Goal: Task Accomplishment & Management: Complete application form

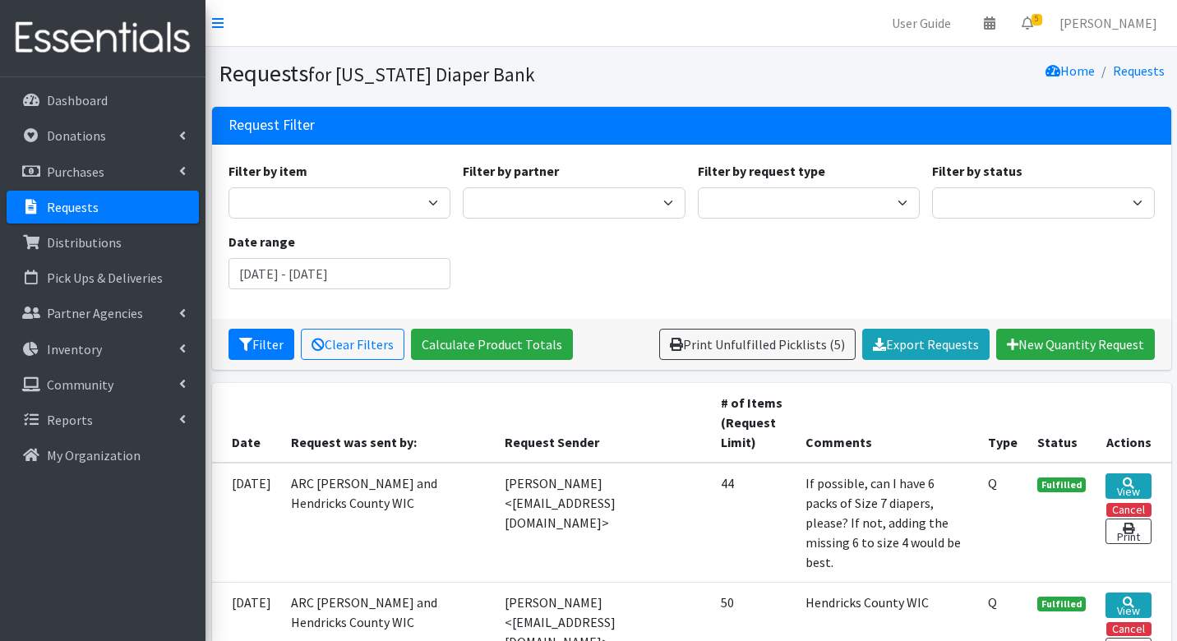
scroll to position [238, 0]
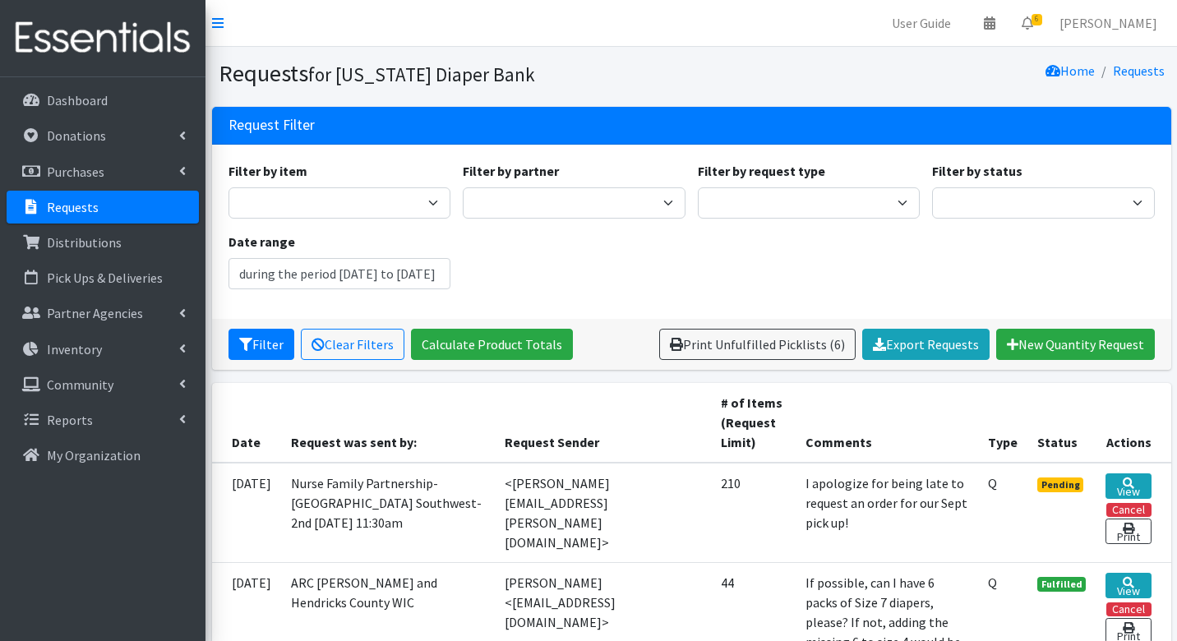
type input "July 3, 2025 - October 3, 2025"
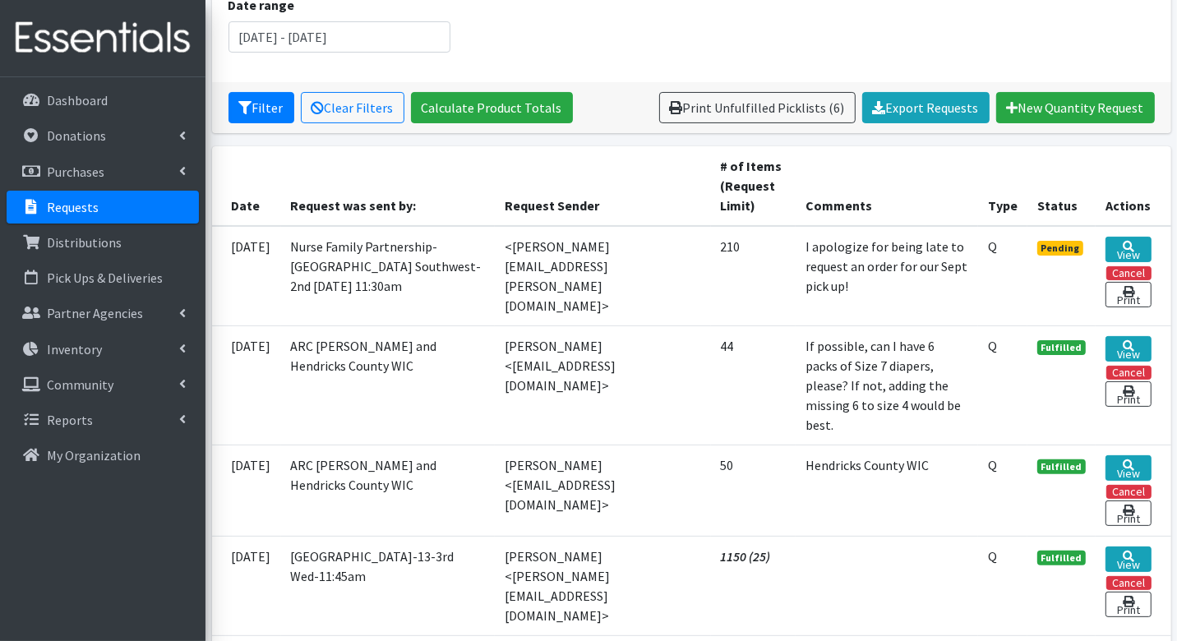
scroll to position [237, 0]
click at [1122, 246] on link "View" at bounding box center [1127, 249] width 45 height 25
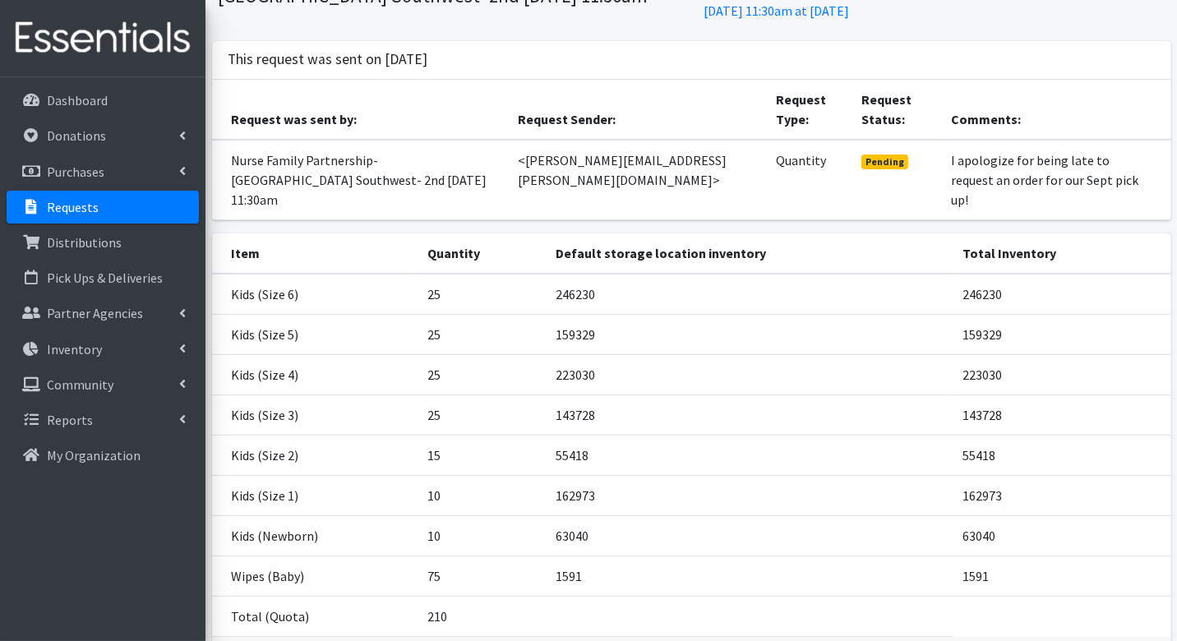
scroll to position [141, 0]
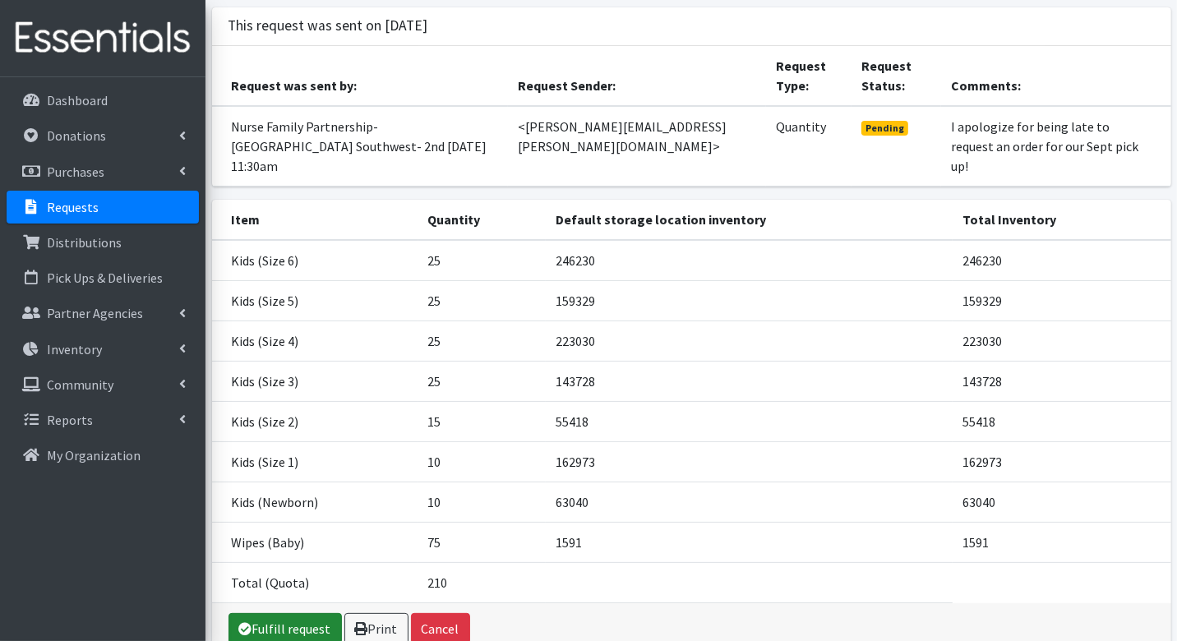
click at [315, 613] on link "Fulfill request" at bounding box center [284, 628] width 113 height 31
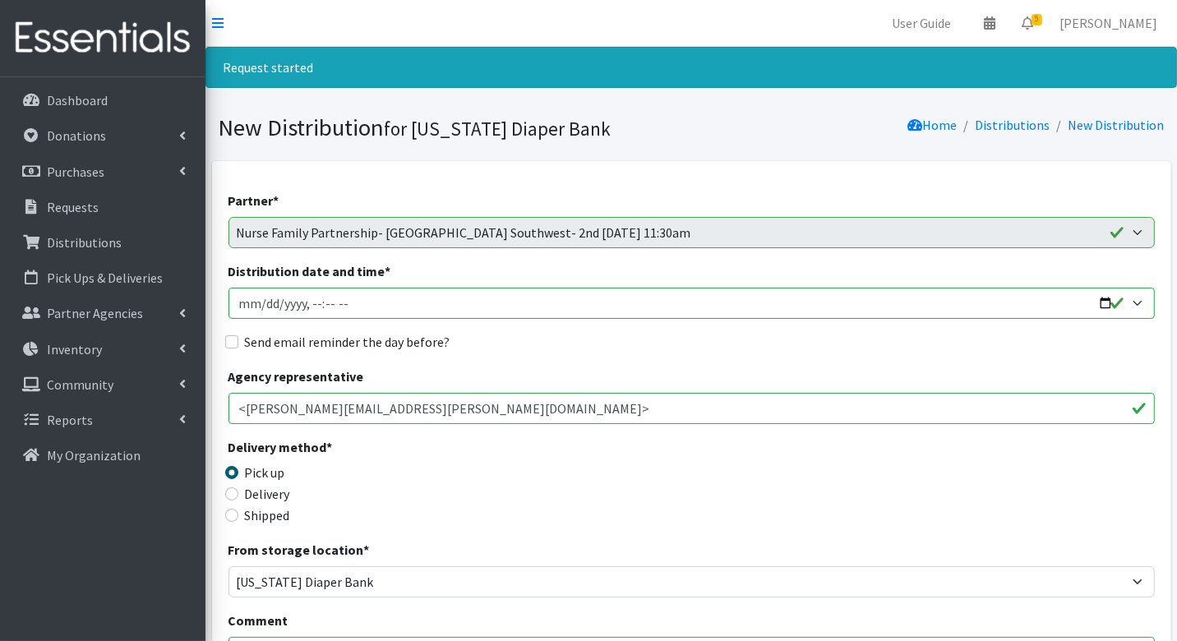
click at [262, 311] on input "Distribution date and time *" at bounding box center [691, 303] width 926 height 31
click at [261, 304] on input "Distribution date and time *" at bounding box center [691, 303] width 926 height 31
click at [325, 304] on input "Distribution date and time *" at bounding box center [691, 303] width 926 height 31
type input "2025-09-10T11:30"
click at [233, 340] on input "Send email reminder the day before?" at bounding box center [231, 341] width 13 height 13
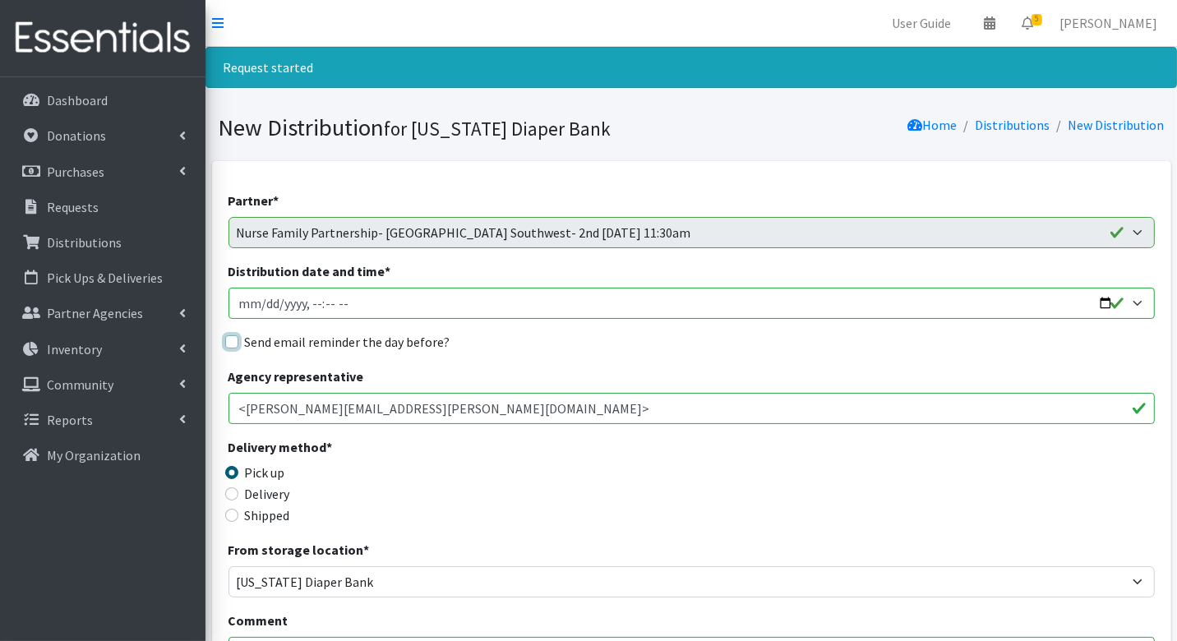
checkbox input "true"
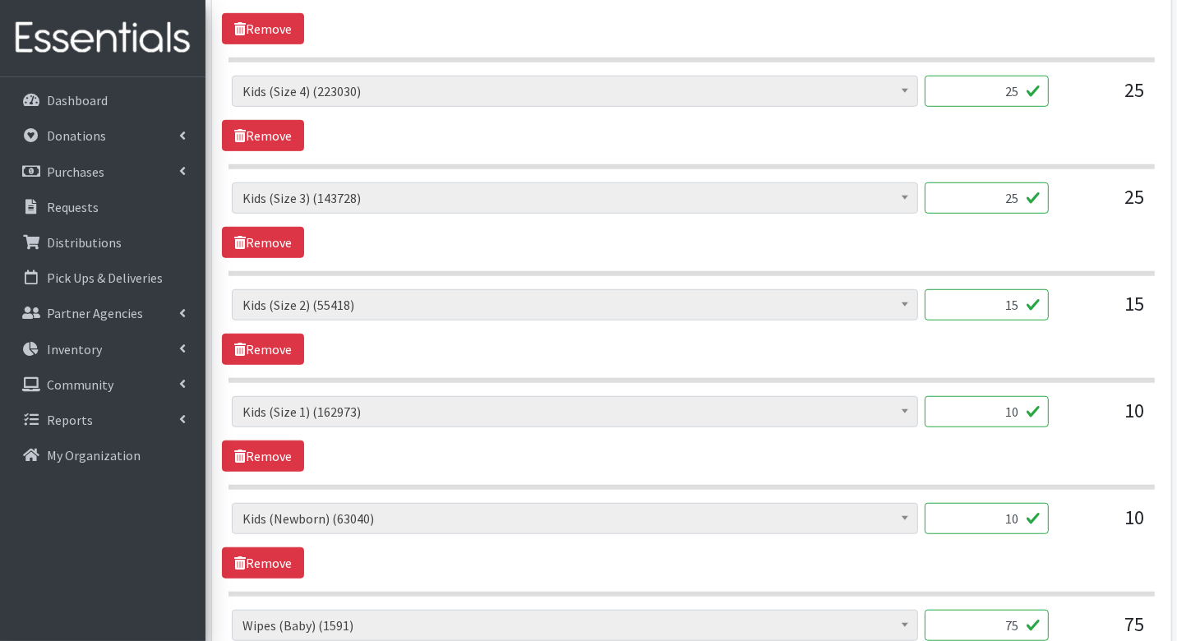
scroll to position [1196, 0]
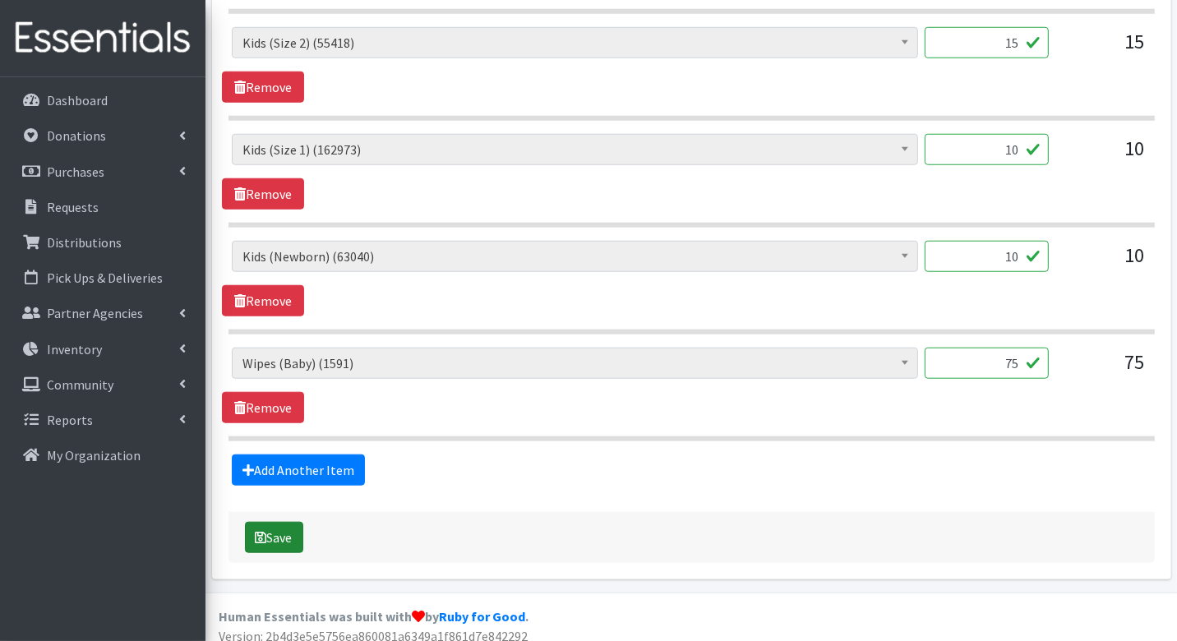
click at [288, 527] on button "Save" at bounding box center [274, 537] width 58 height 31
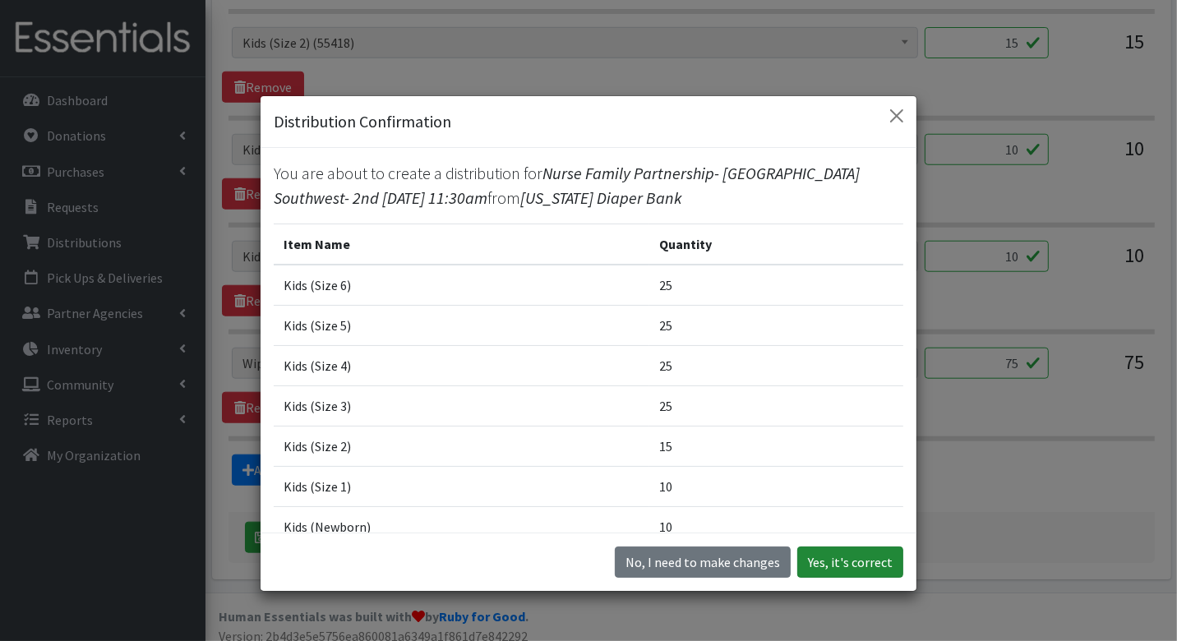
click at [835, 565] on button "Yes, it's correct" at bounding box center [850, 561] width 106 height 31
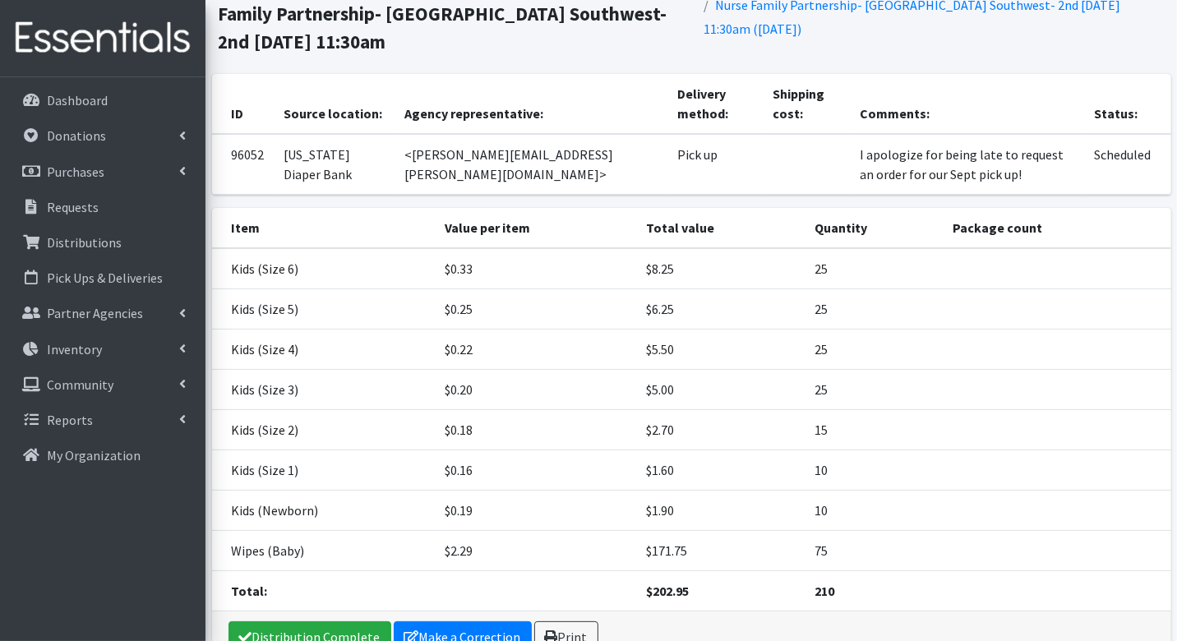
scroll to position [233, 0]
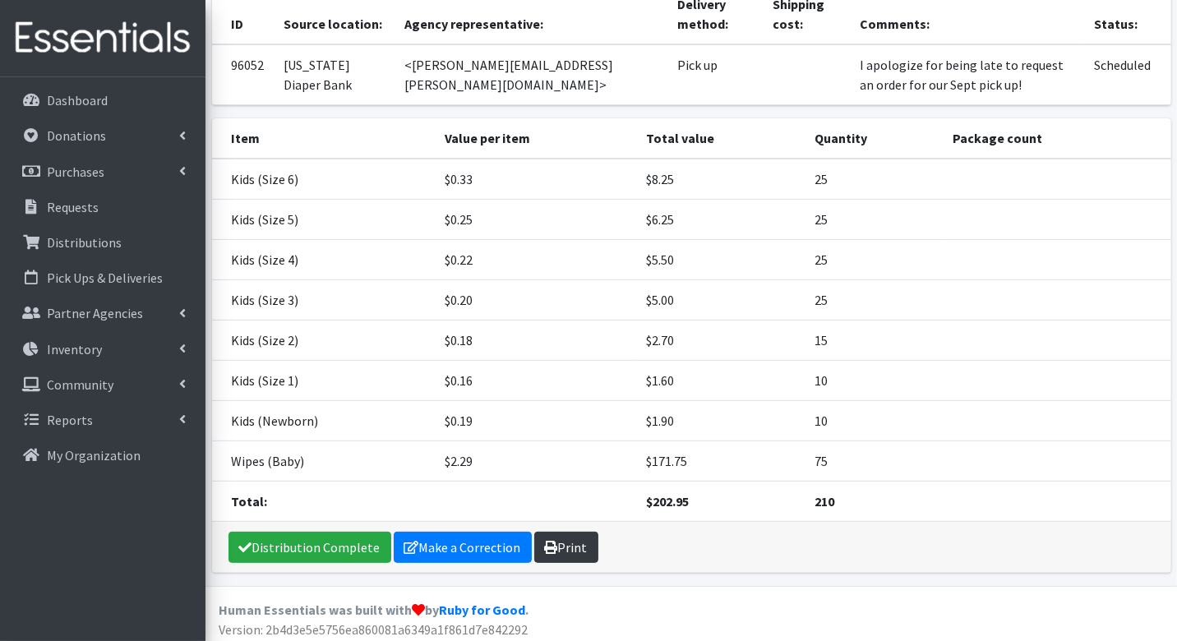
click at [581, 554] on link "Print" at bounding box center [566, 547] width 64 height 31
click at [91, 205] on p "Requests" at bounding box center [73, 207] width 52 height 16
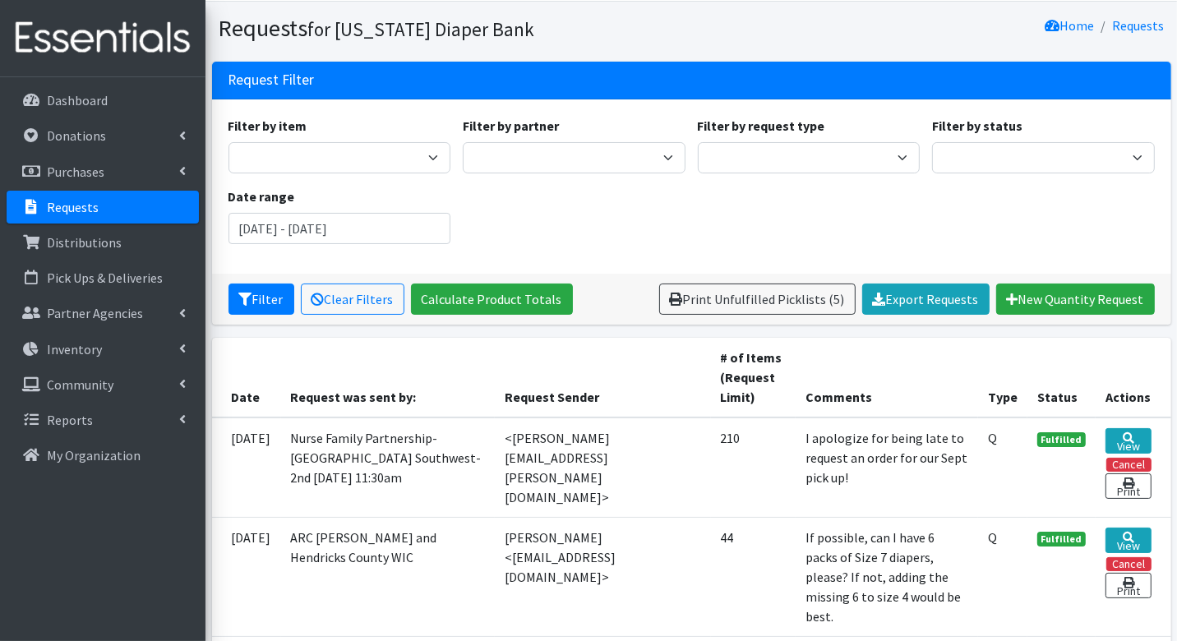
scroll to position [49, 0]
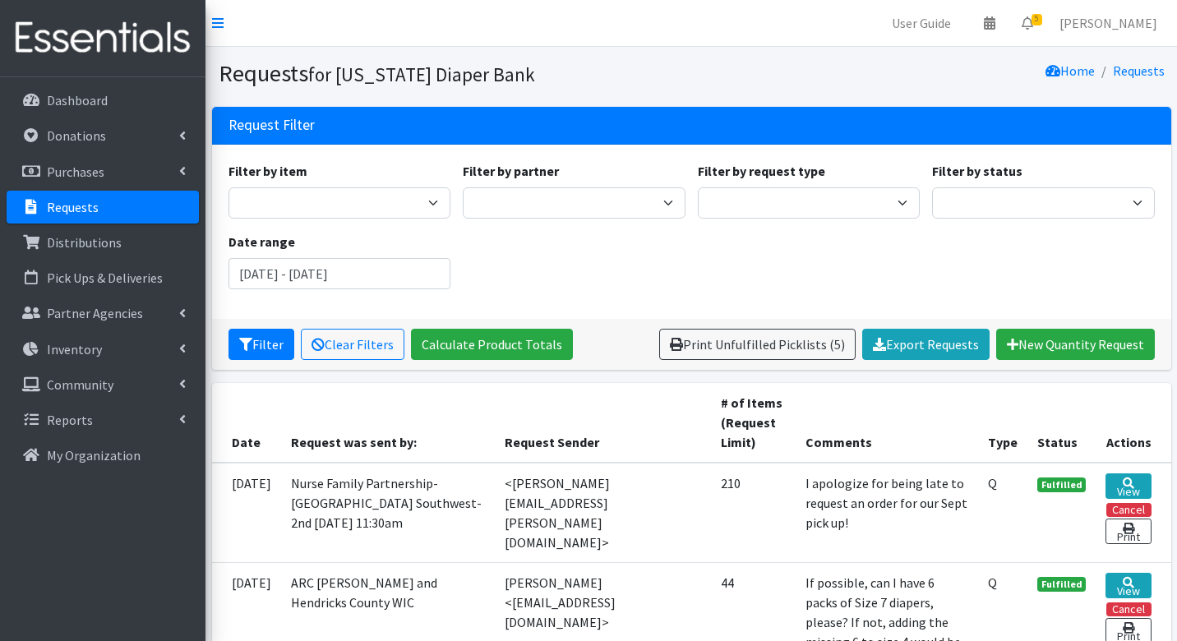
scroll to position [49, 0]
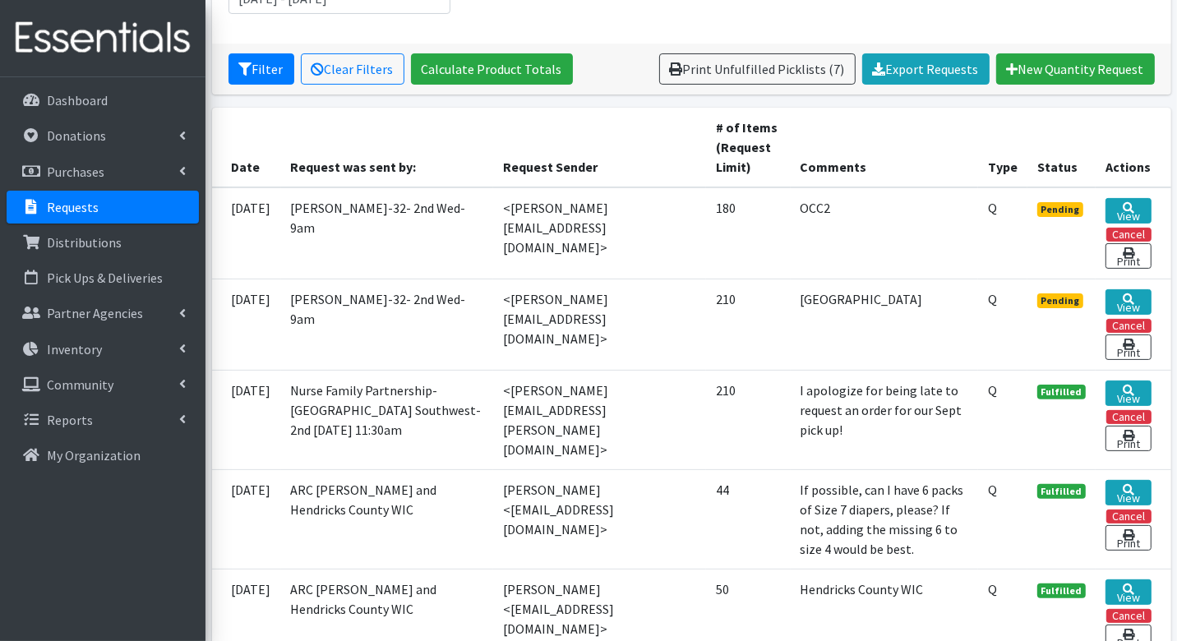
scroll to position [277, 0]
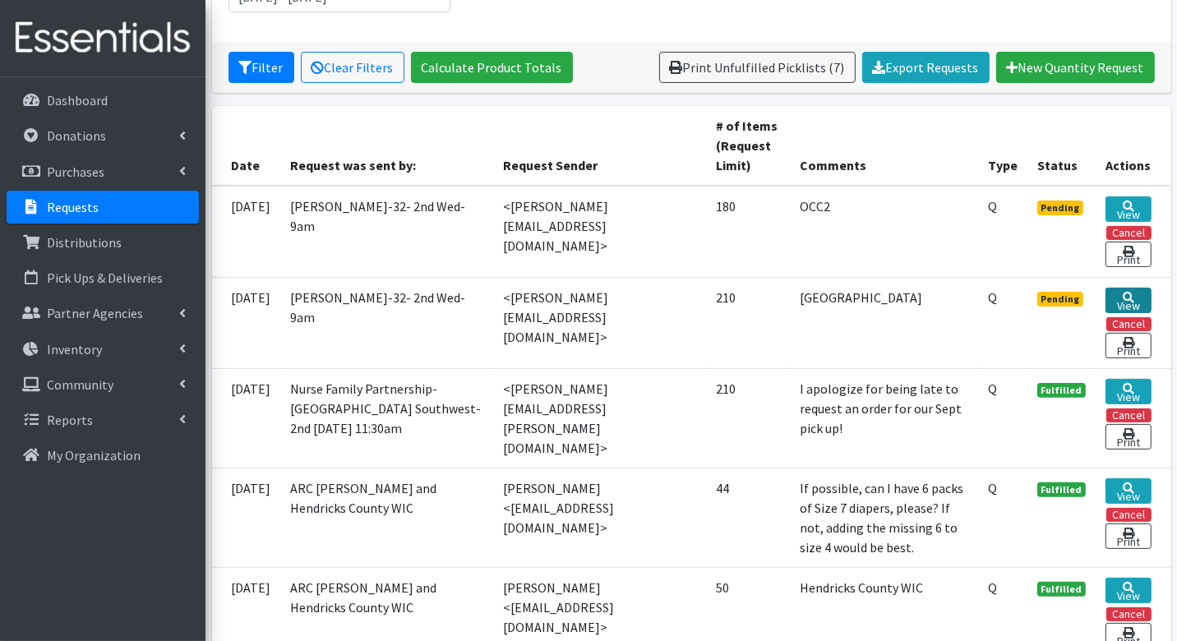
click at [1142, 295] on link "View" at bounding box center [1127, 300] width 45 height 25
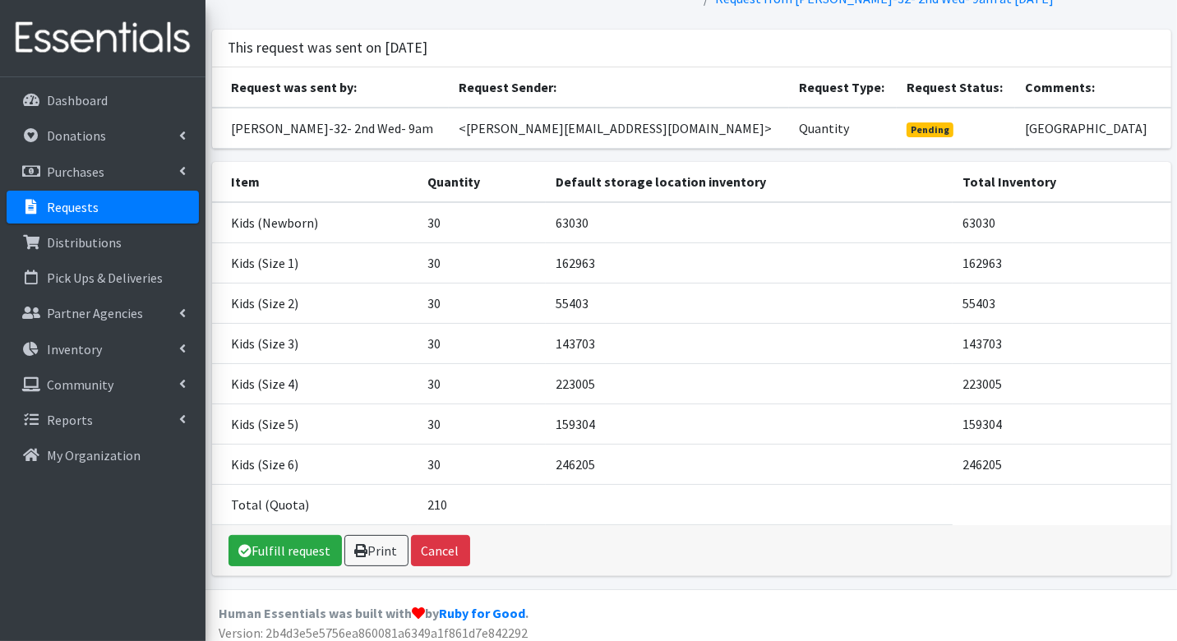
scroll to position [100, 0]
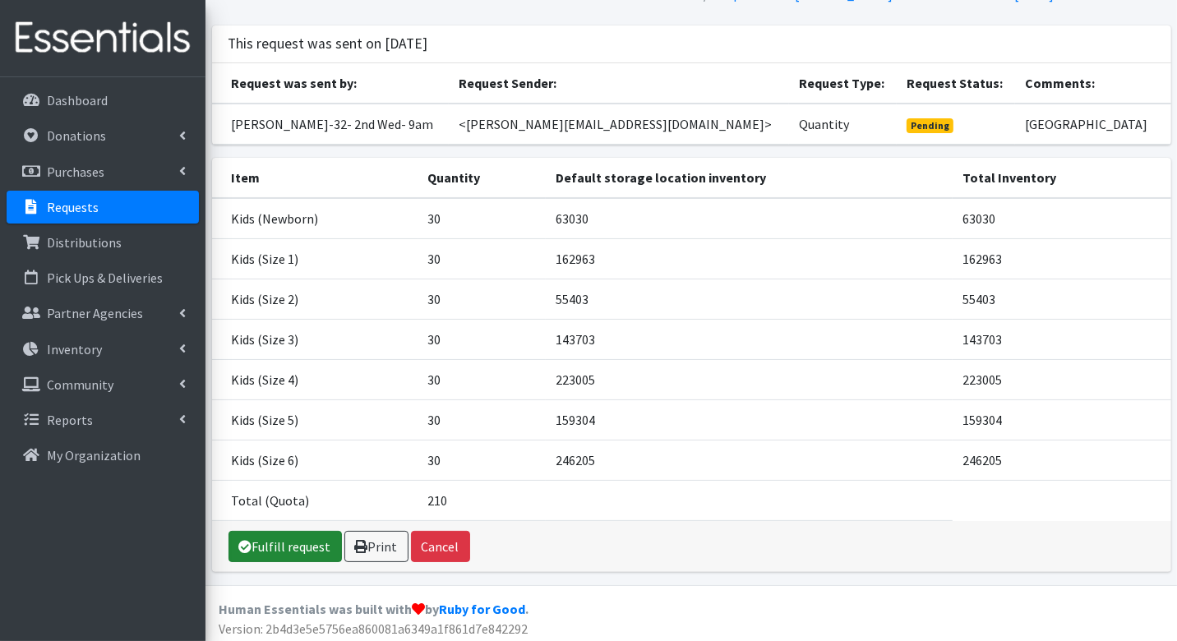
click at [323, 536] on link "Fulfill request" at bounding box center [284, 546] width 113 height 31
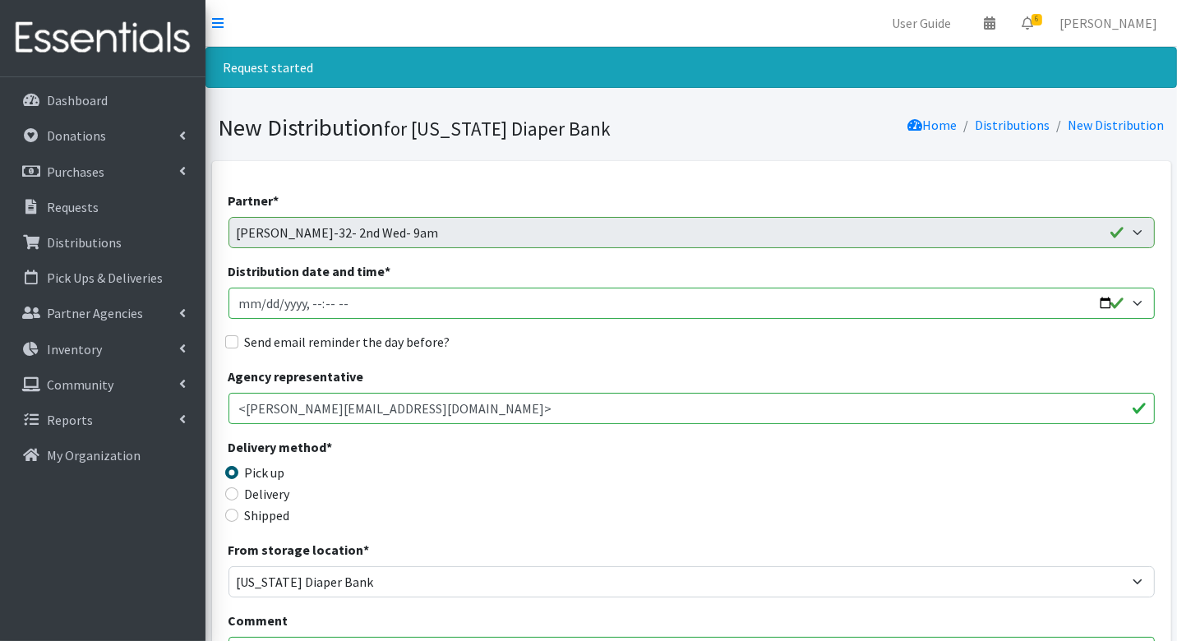
click at [263, 302] on input "Distribution date and time *" at bounding box center [691, 303] width 926 height 31
click at [315, 305] on input "Distribution date and time *" at bounding box center [691, 303] width 926 height 31
type input "2025-09-10T09:30"
click at [233, 338] on input "Send email reminder the day before?" at bounding box center [231, 341] width 13 height 13
checkbox input "true"
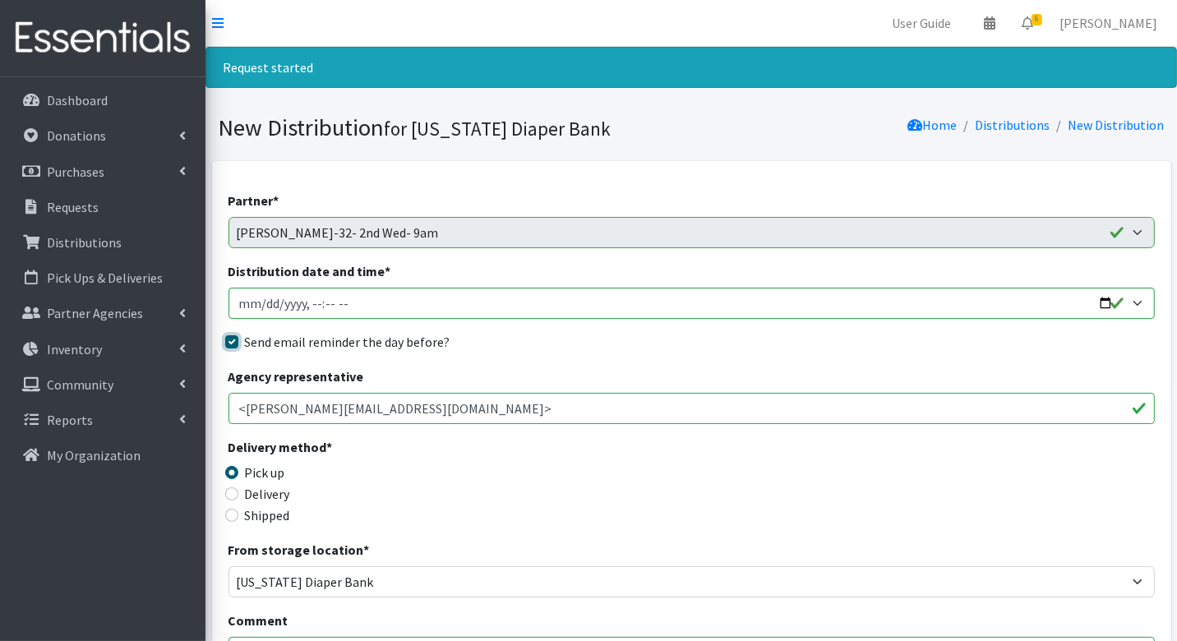
scroll to position [1091, 0]
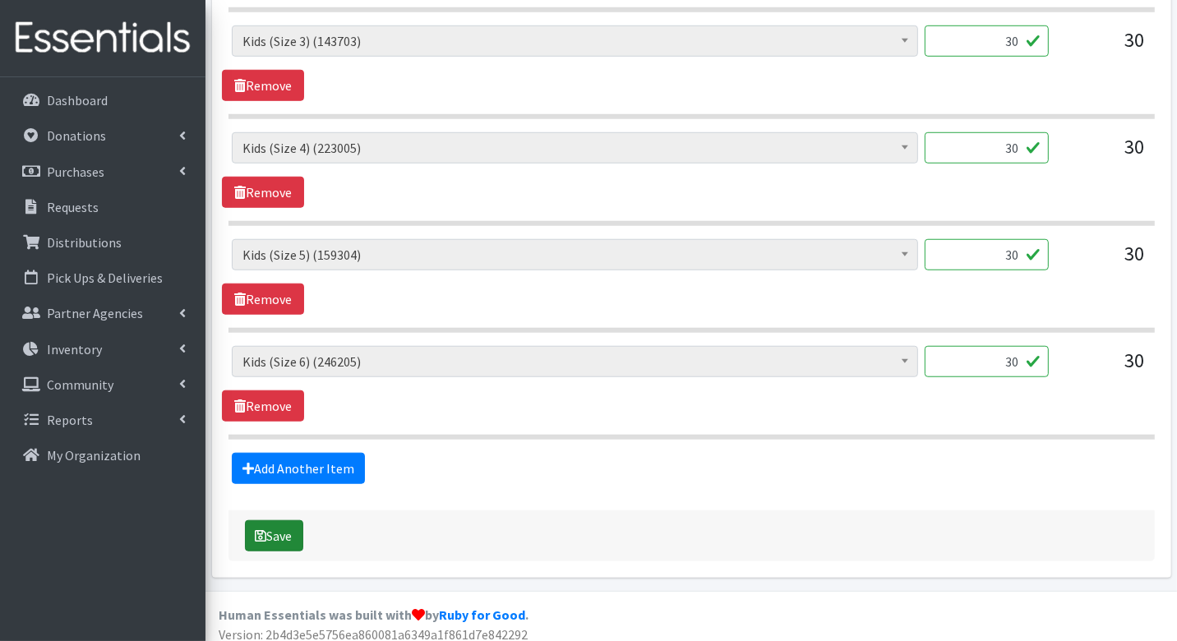
click at [264, 529] on icon "submit" at bounding box center [262, 535] width 12 height 13
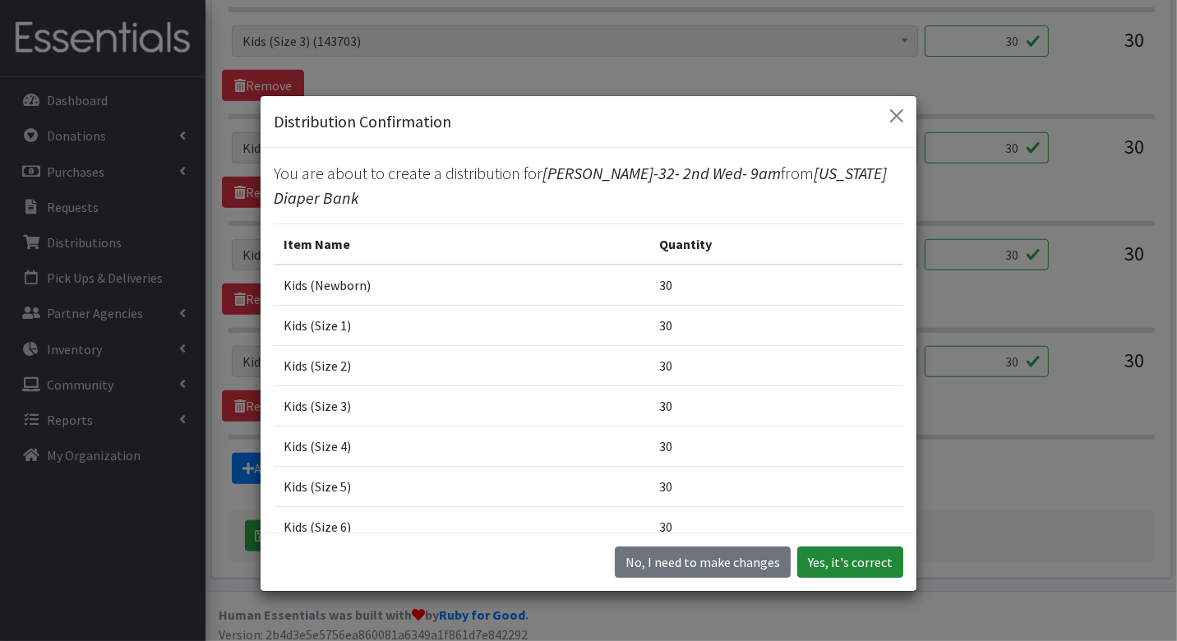
click at [836, 554] on button "Yes, it's correct" at bounding box center [850, 561] width 106 height 31
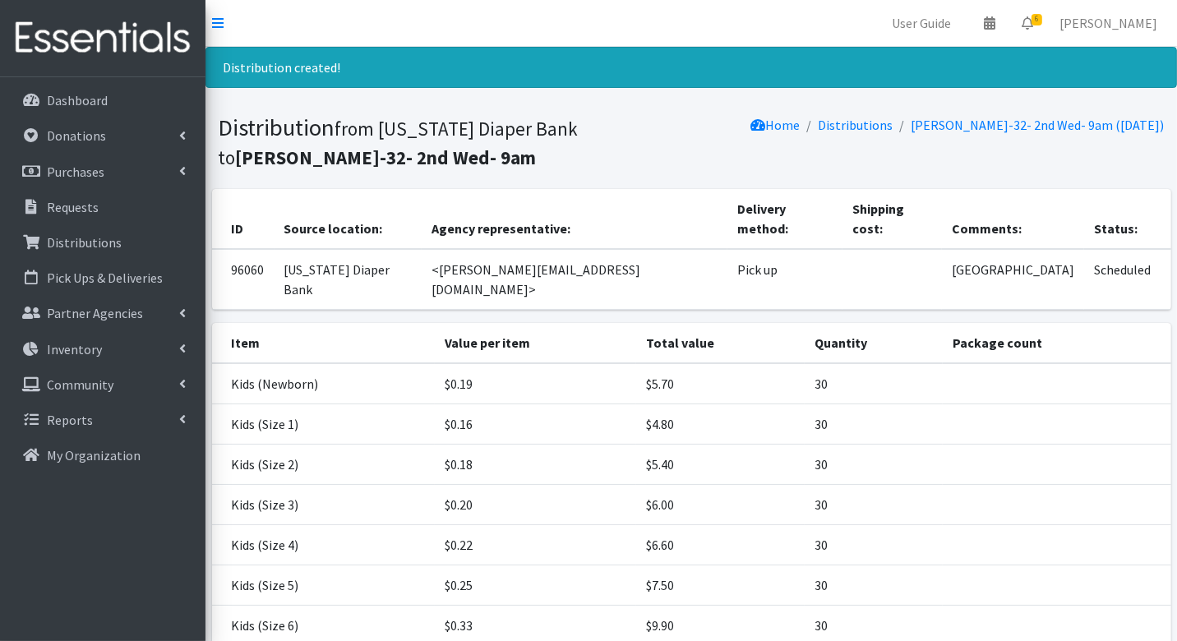
scroll to position [126, 0]
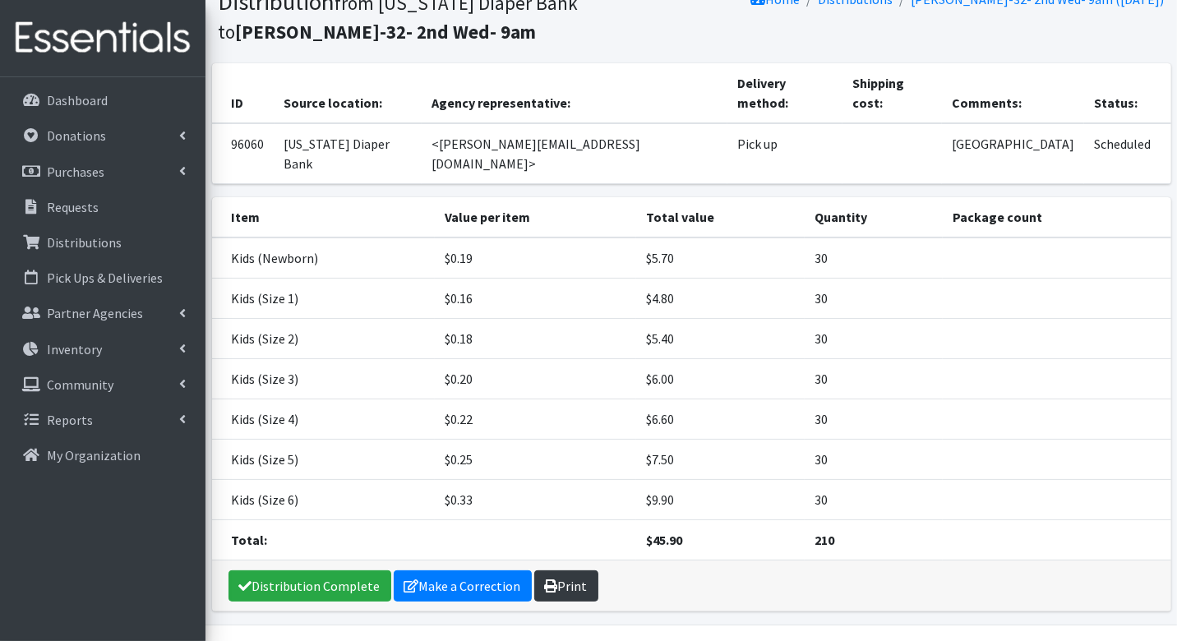
click at [551, 570] on link "Print" at bounding box center [566, 585] width 64 height 31
click at [92, 193] on link "Requests" at bounding box center [103, 207] width 192 height 33
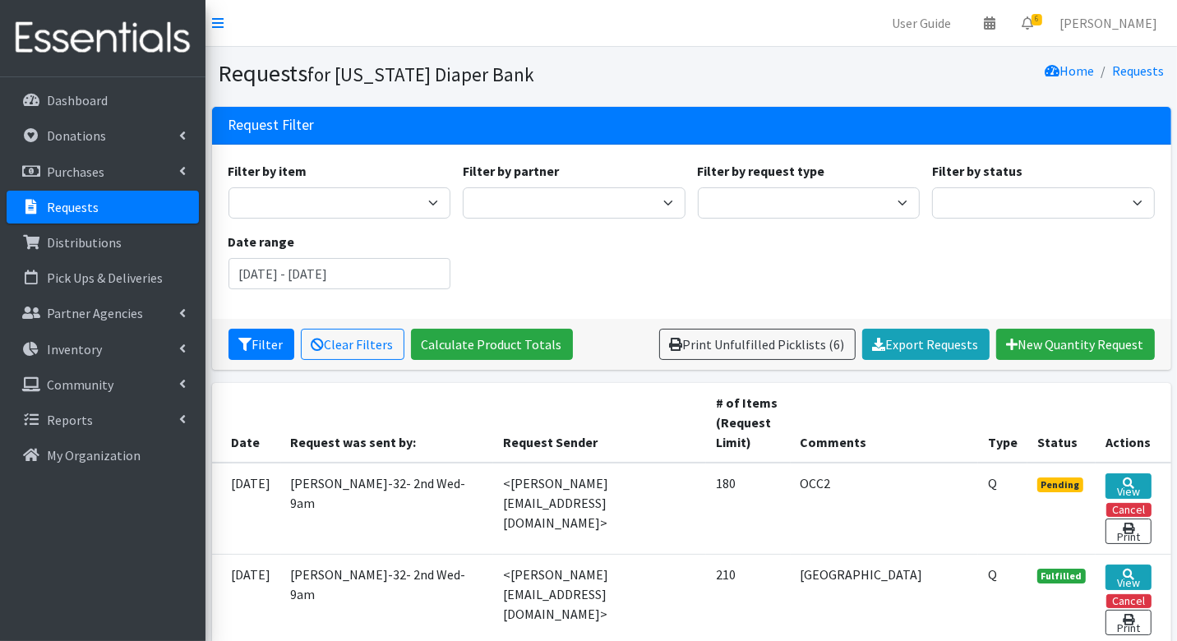
scroll to position [109, 0]
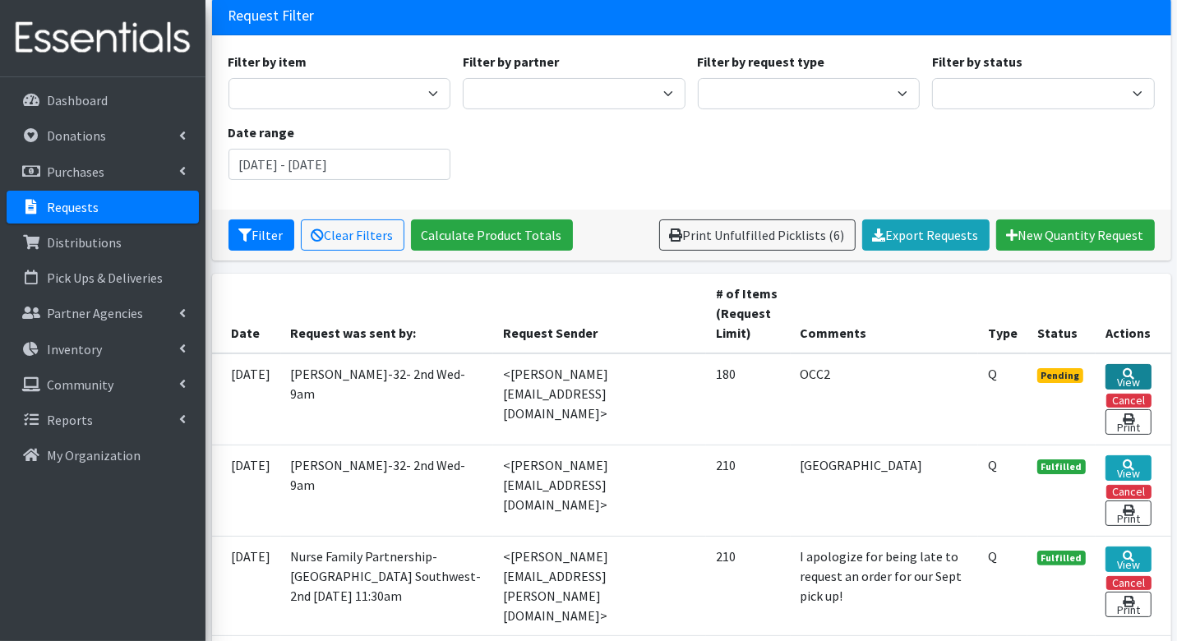
click at [1132, 371] on icon at bounding box center [1128, 374] width 12 height 12
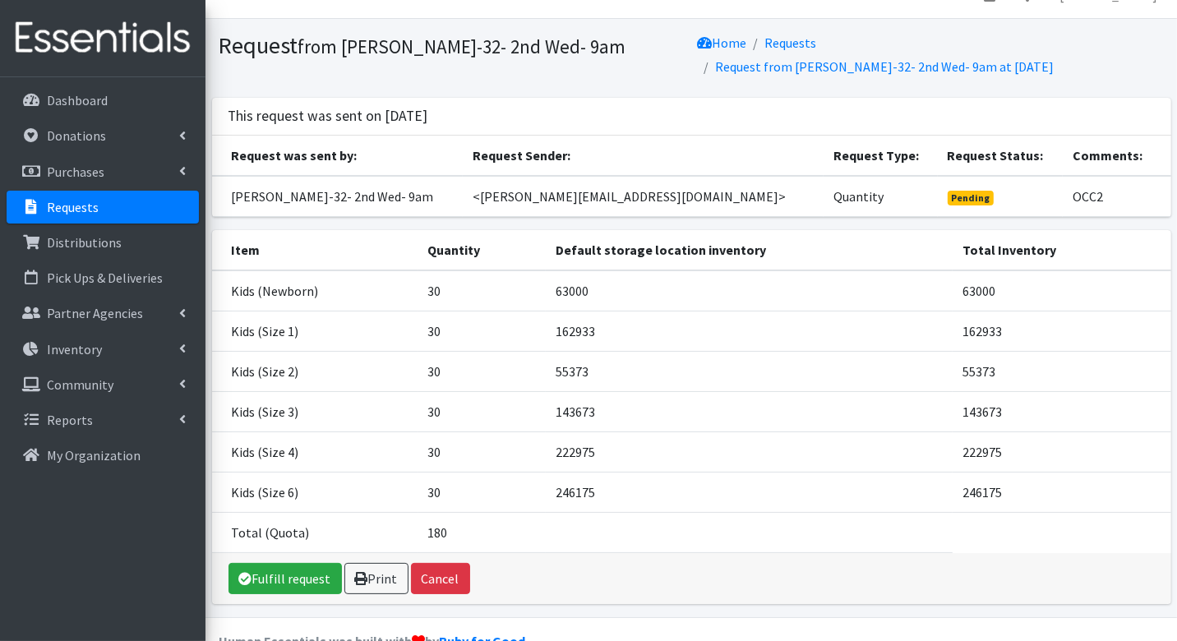
scroll to position [31, 0]
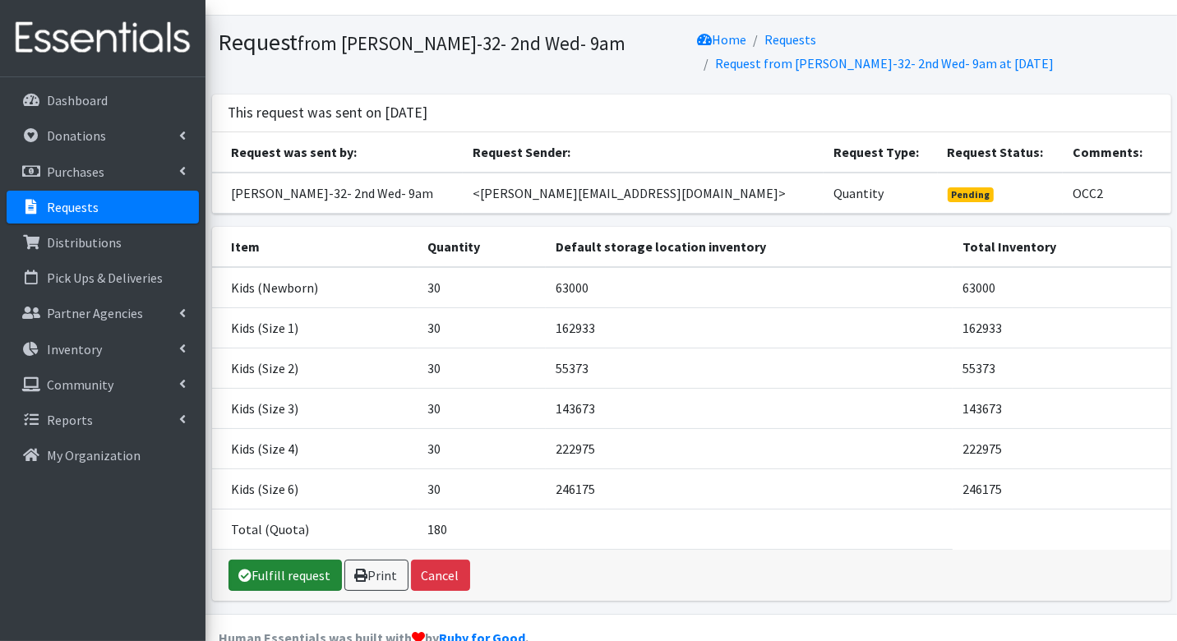
click at [285, 578] on link "Fulfill request" at bounding box center [284, 575] width 113 height 31
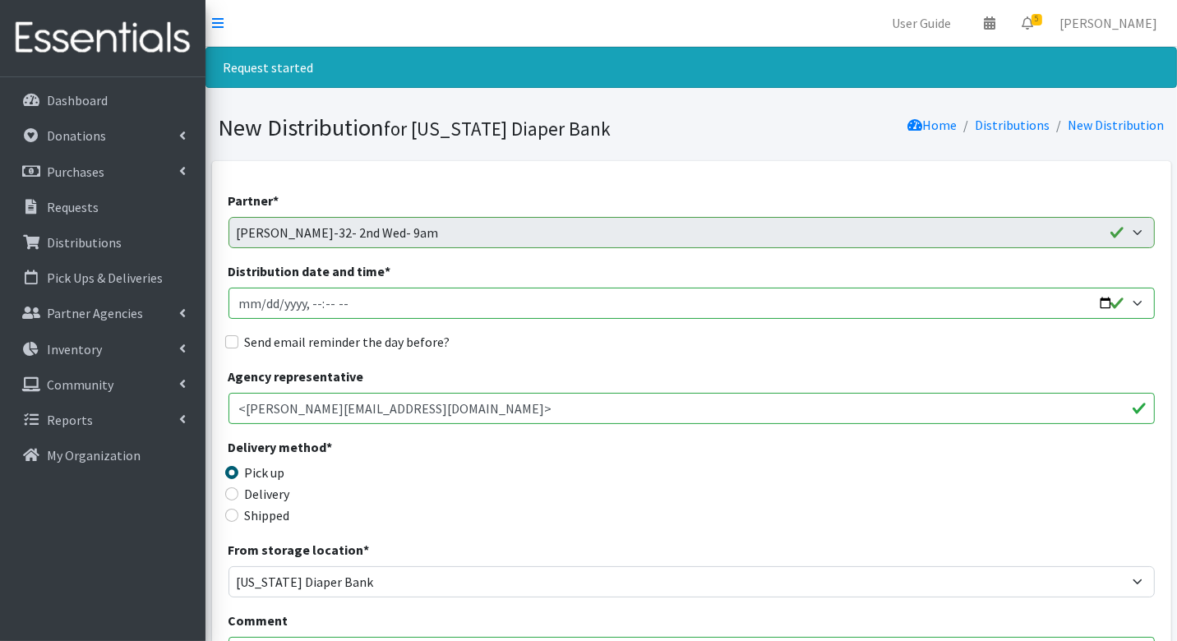
click at [260, 306] on input "Distribution date and time *" at bounding box center [691, 303] width 926 height 31
click at [314, 306] on input "Distribution date and time *" at bounding box center [691, 303] width 926 height 31
type input "2025-09-10T09:30"
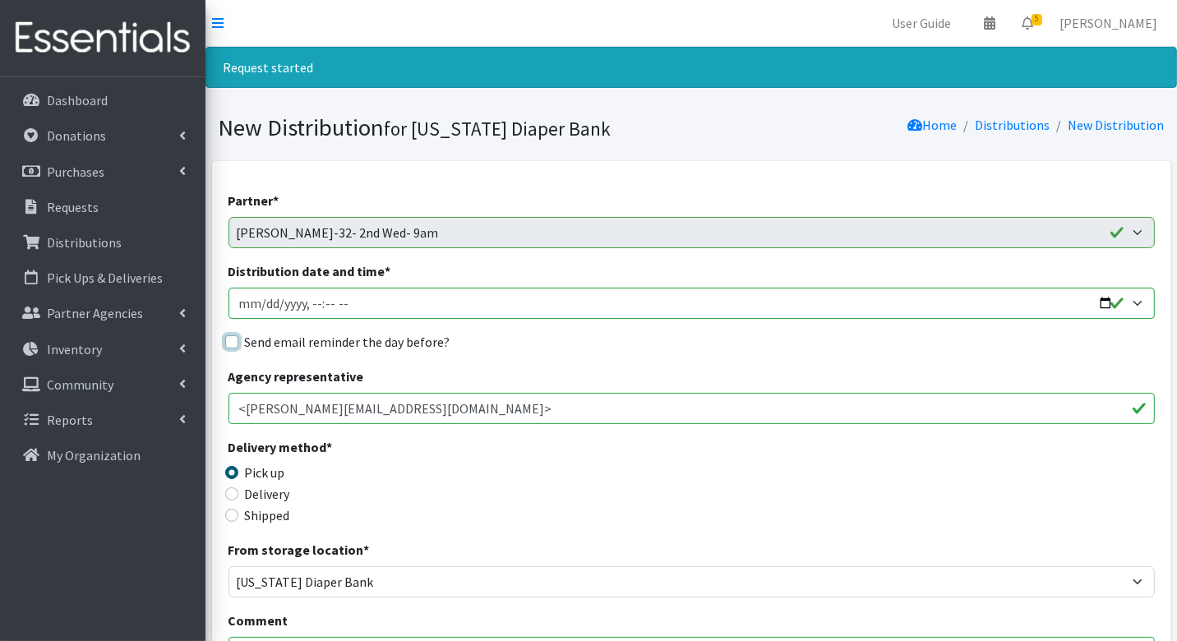
click at [228, 344] on input "Send email reminder the day before?" at bounding box center [231, 341] width 13 height 13
checkbox input "true"
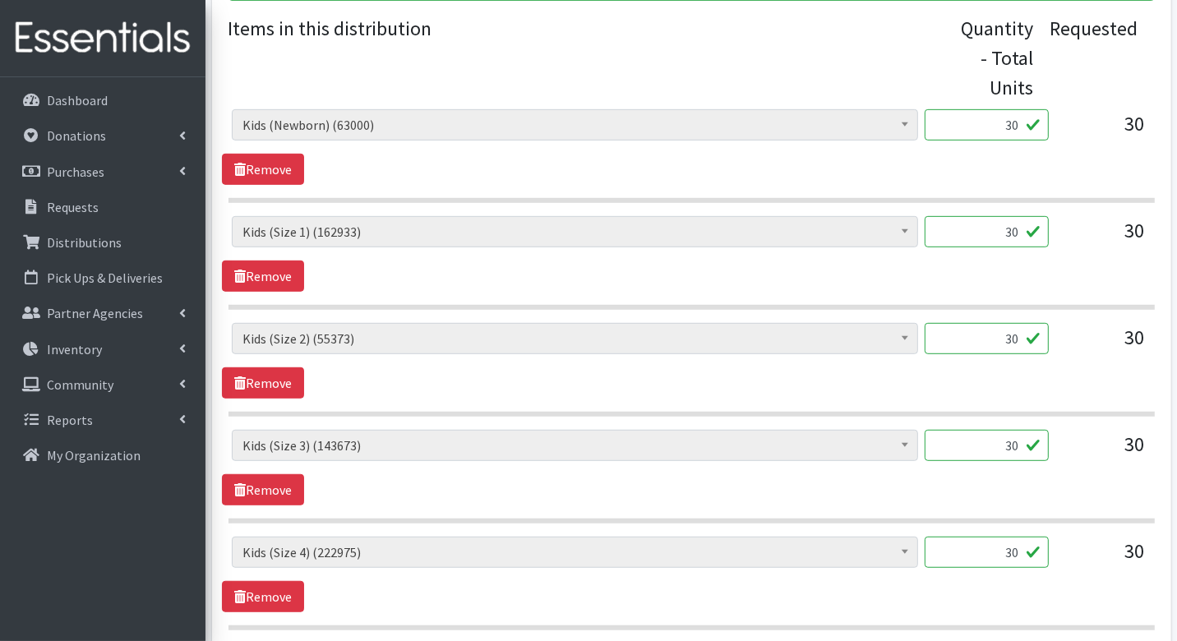
scroll to position [985, 0]
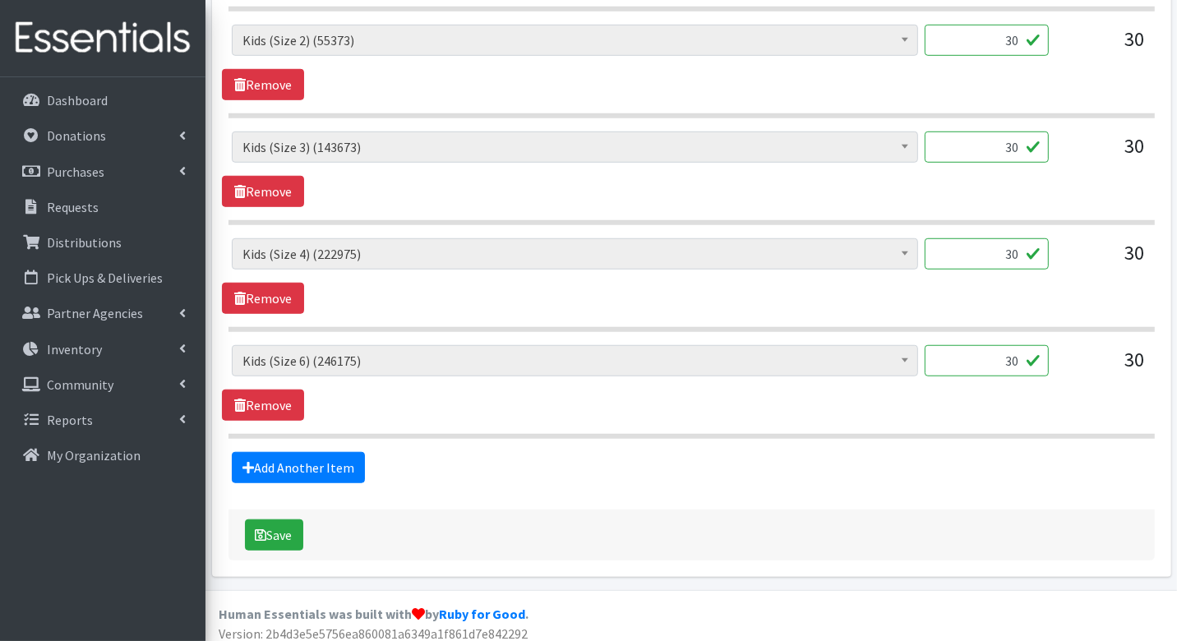
click at [278, 547] on div "Save" at bounding box center [691, 534] width 926 height 51
click at [273, 525] on button "Save" at bounding box center [274, 534] width 58 height 31
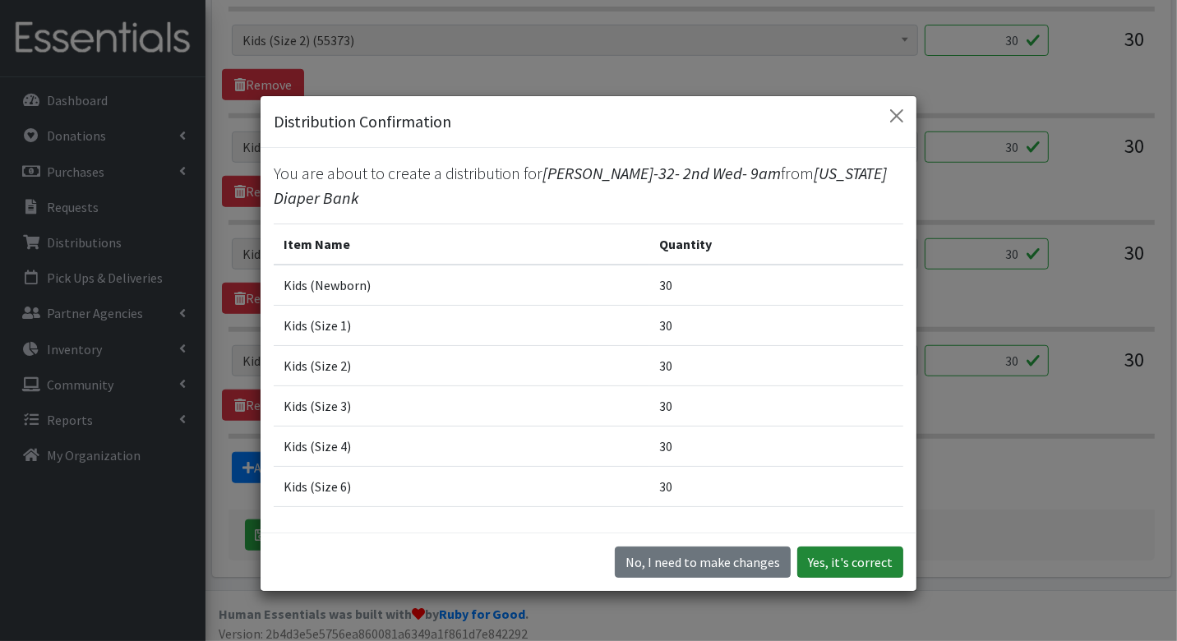
click at [856, 563] on button "Yes, it's correct" at bounding box center [850, 561] width 106 height 31
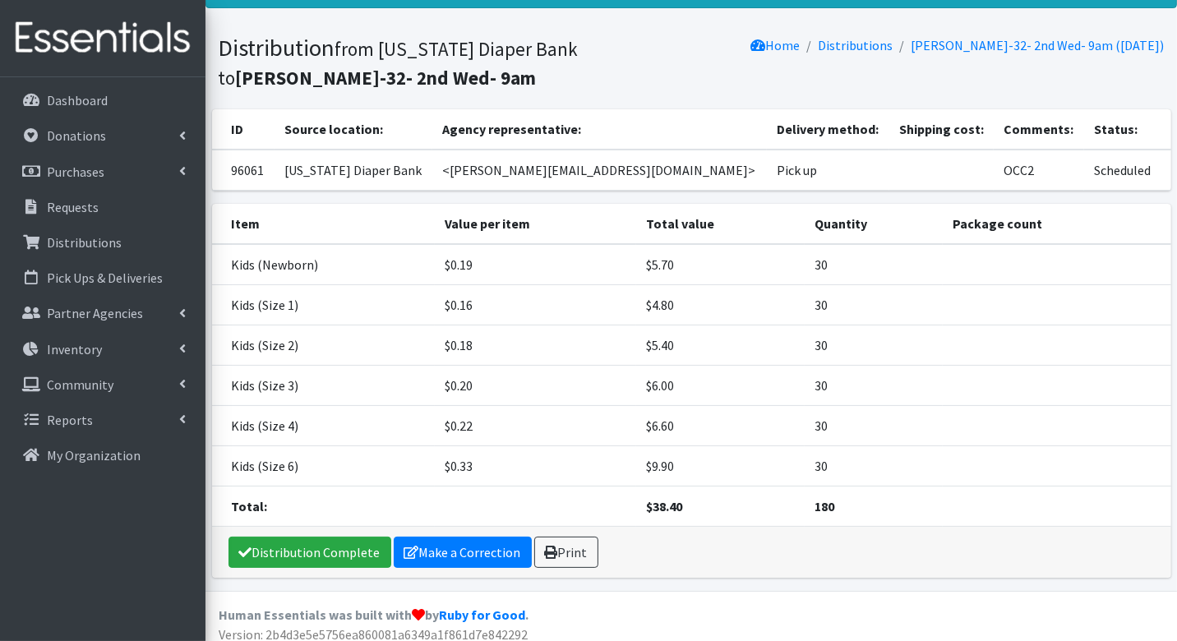
scroll to position [86, 0]
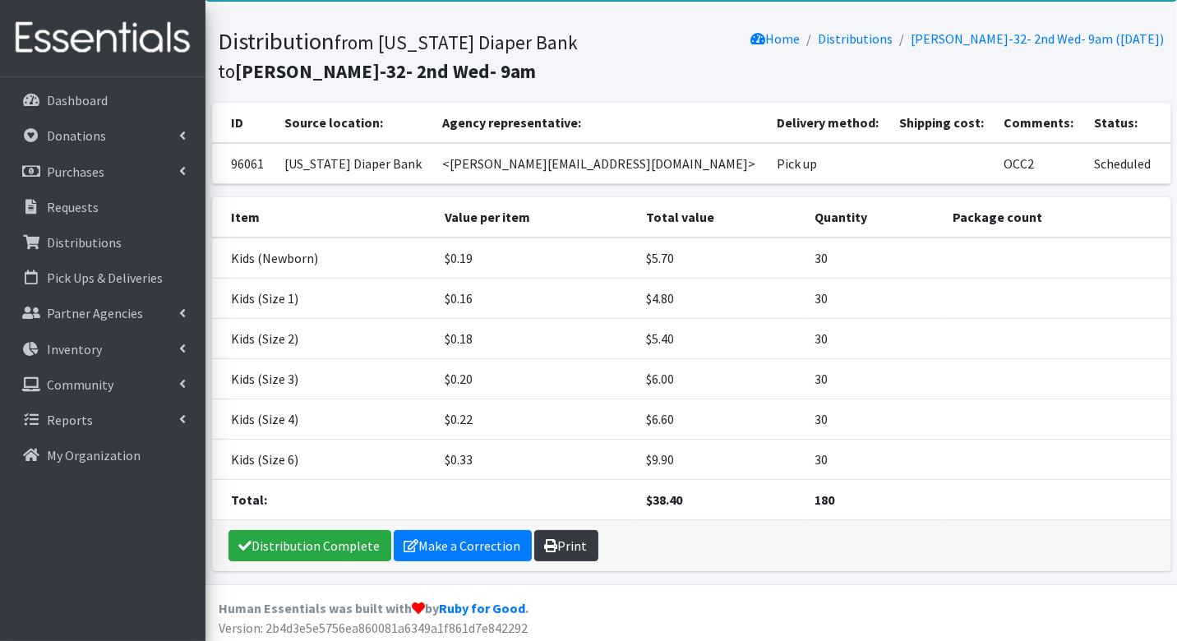
click at [545, 539] on icon at bounding box center [551, 545] width 13 height 13
click at [58, 203] on p "Requests" at bounding box center [73, 207] width 52 height 16
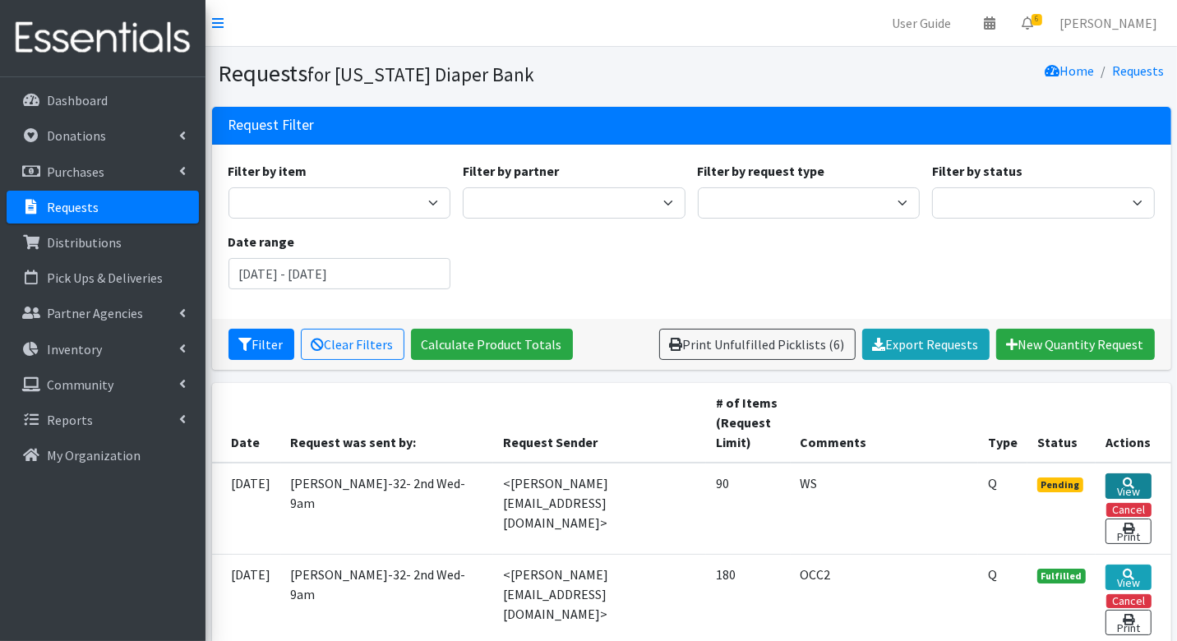
click at [1124, 481] on icon at bounding box center [1128, 483] width 12 height 12
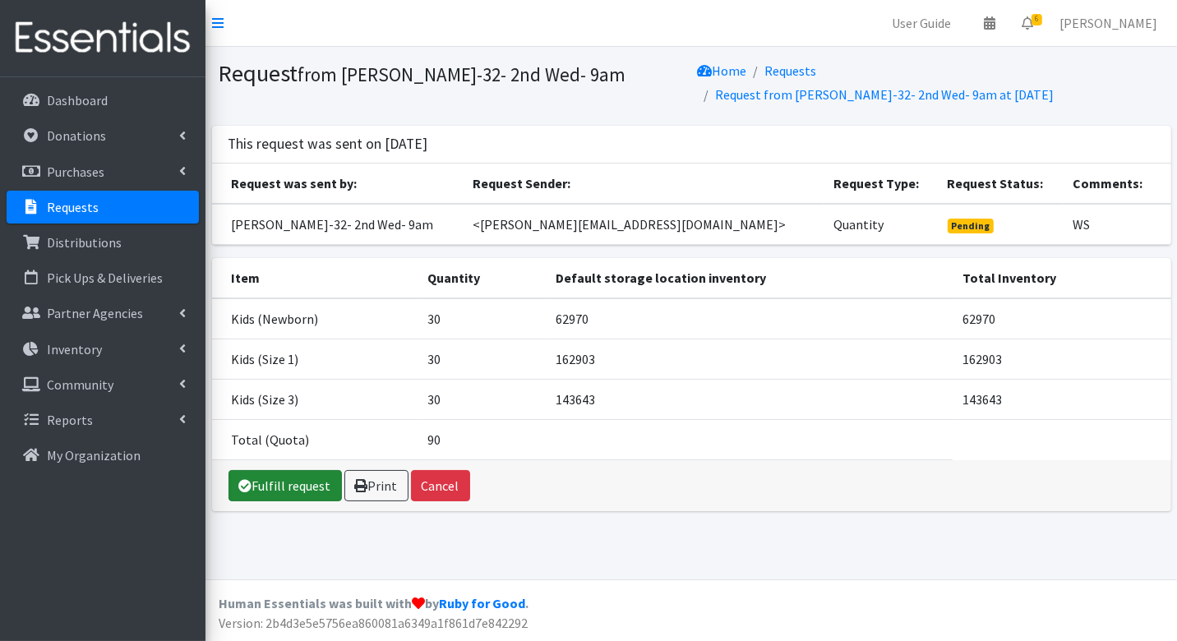
click at [270, 486] on link "Fulfill request" at bounding box center [284, 485] width 113 height 31
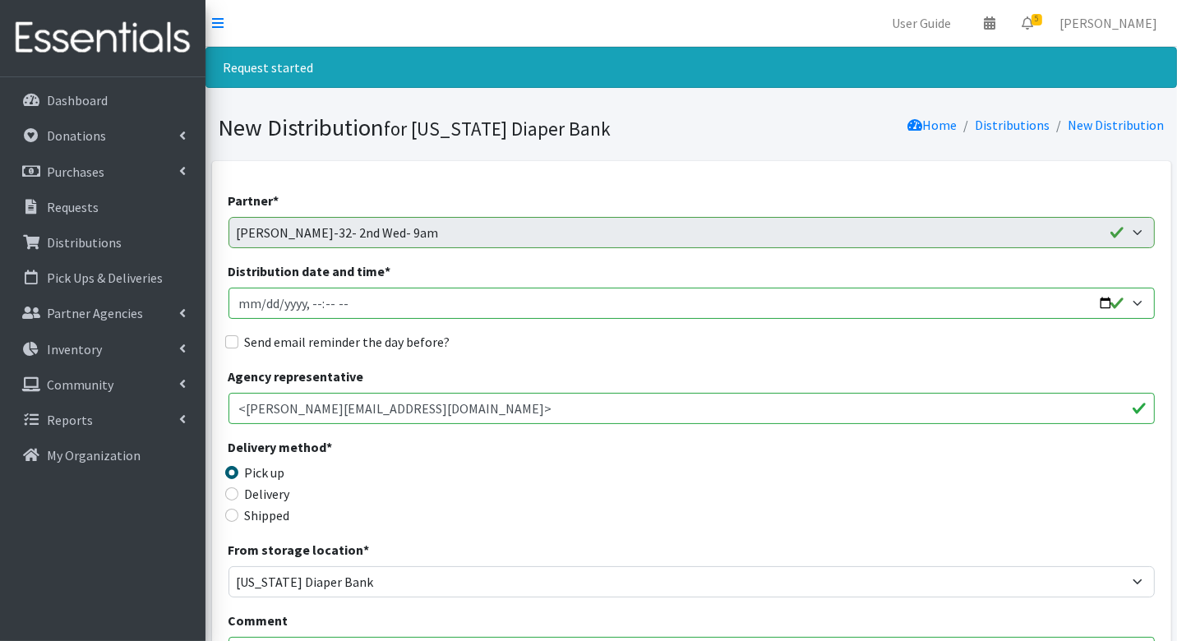
click at [263, 306] on input "Distribution date and time *" at bounding box center [691, 303] width 926 height 31
click at [313, 302] on input "Distribution date and time *" at bounding box center [691, 303] width 926 height 31
type input "2025-09-10T09:30"
click at [233, 346] on input "Send email reminder the day before?" at bounding box center [231, 341] width 13 height 13
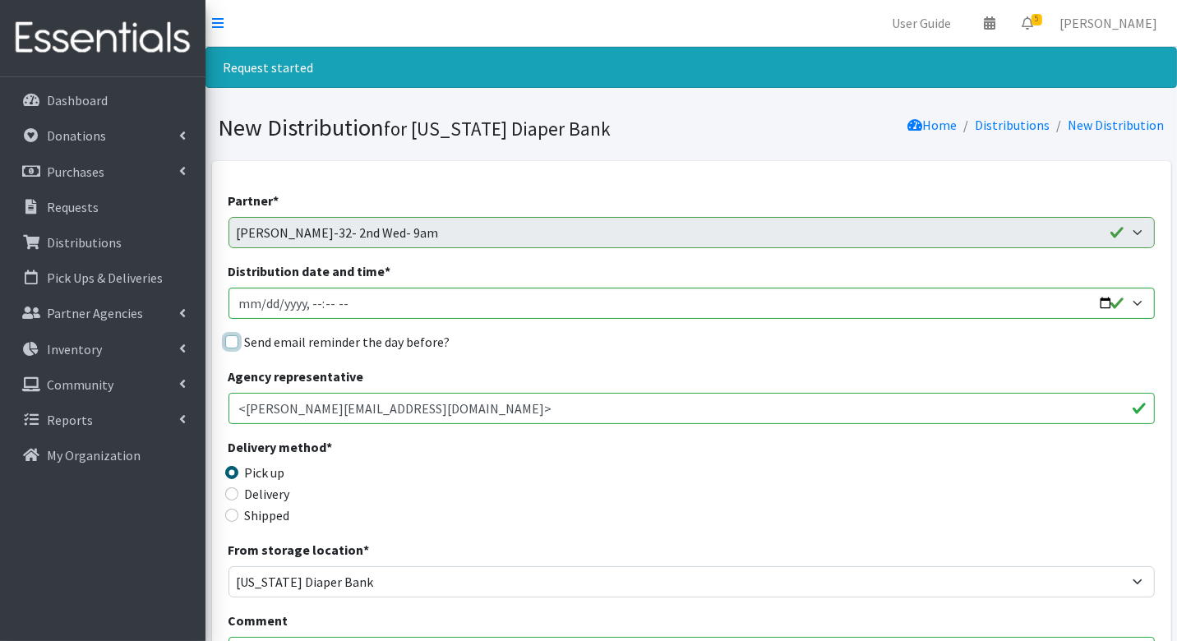
checkbox input "true"
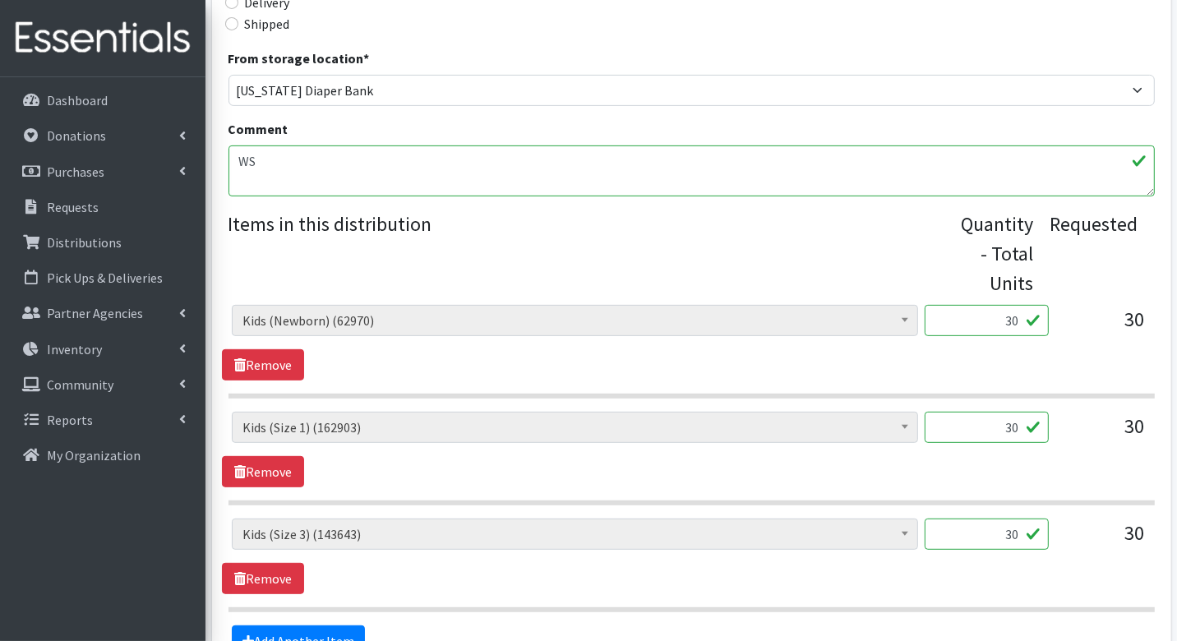
scroll to position [668, 0]
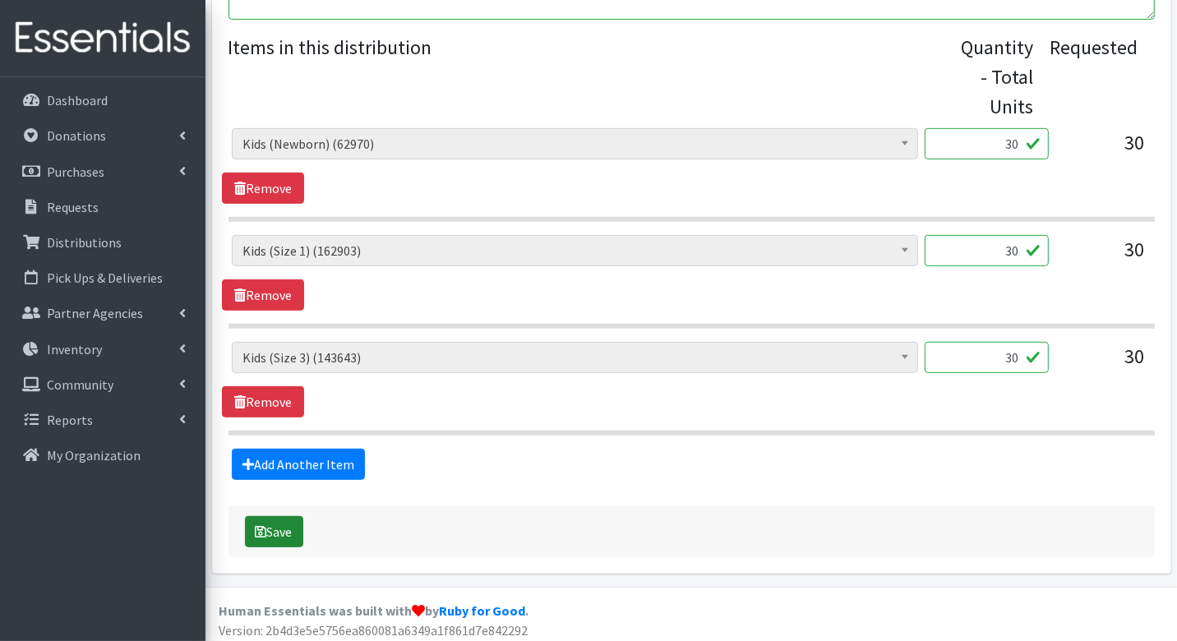
click at [275, 523] on button "Save" at bounding box center [274, 531] width 58 height 31
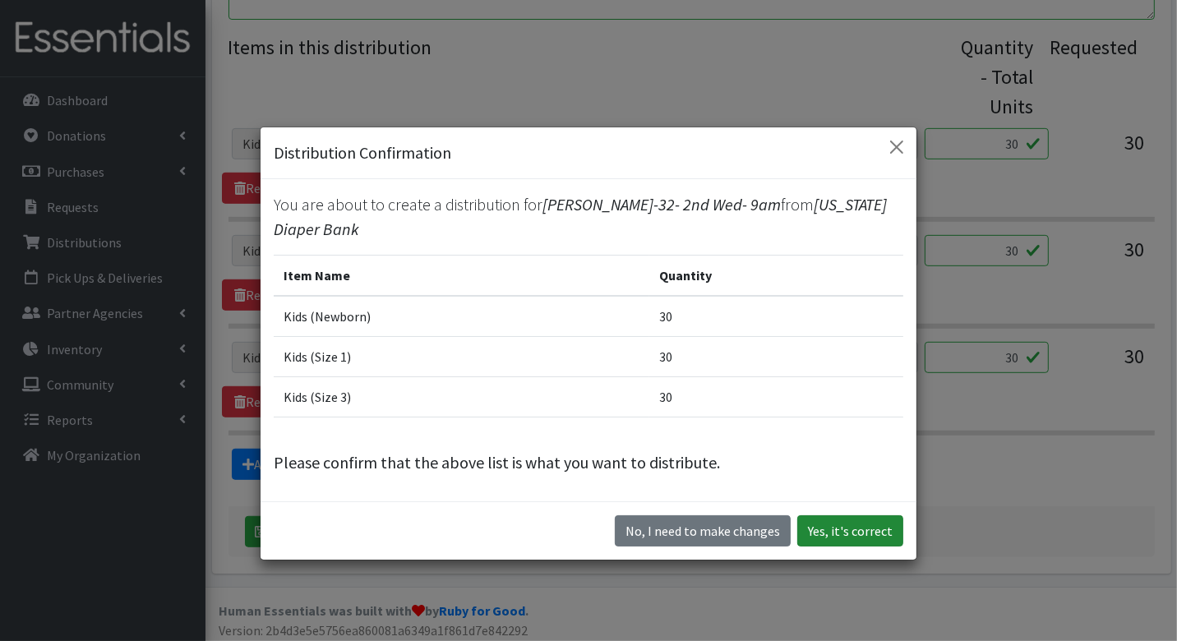
click at [829, 522] on button "Yes, it's correct" at bounding box center [850, 530] width 106 height 31
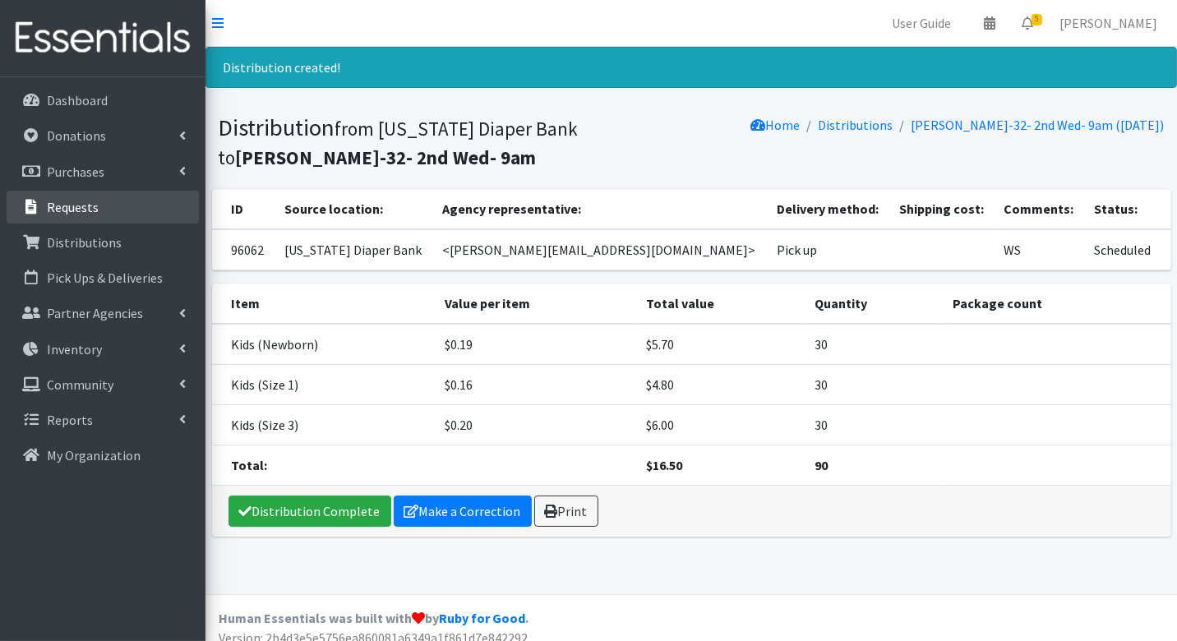
click at [59, 214] on p "Requests" at bounding box center [73, 207] width 52 height 16
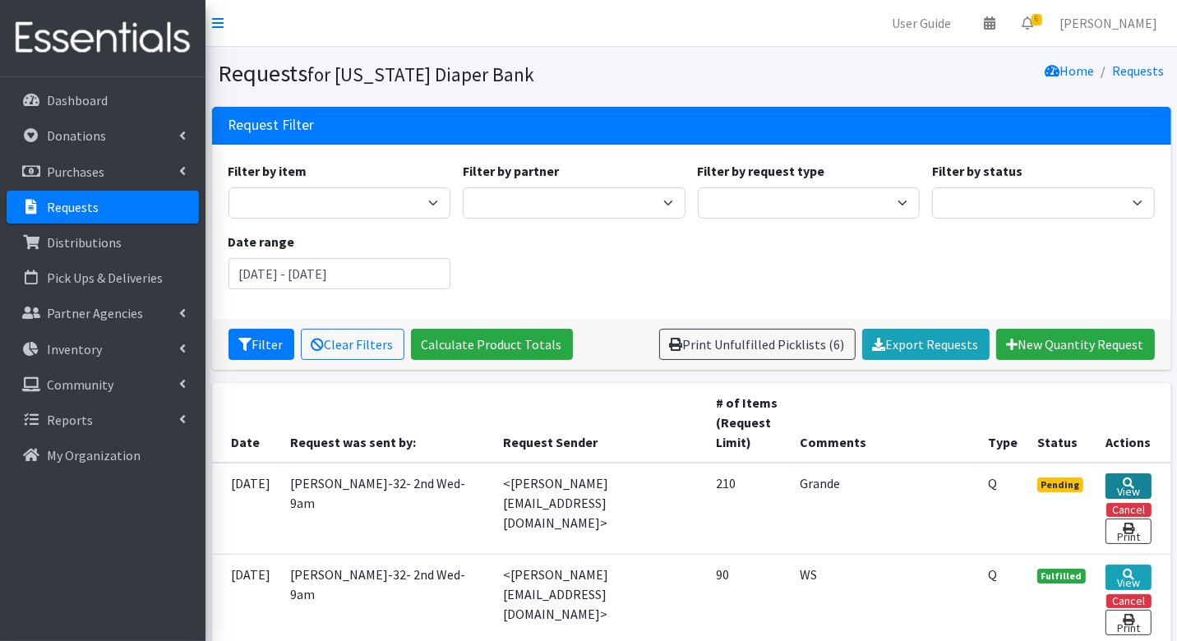
click at [1126, 477] on icon at bounding box center [1128, 483] width 12 height 12
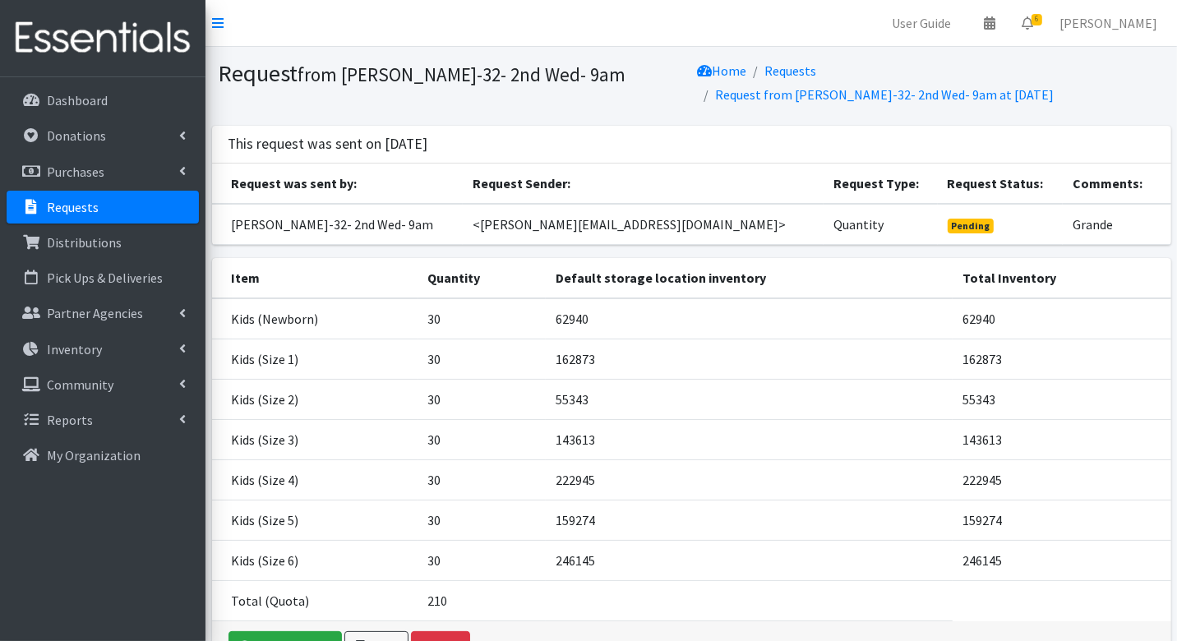
scroll to position [100, 0]
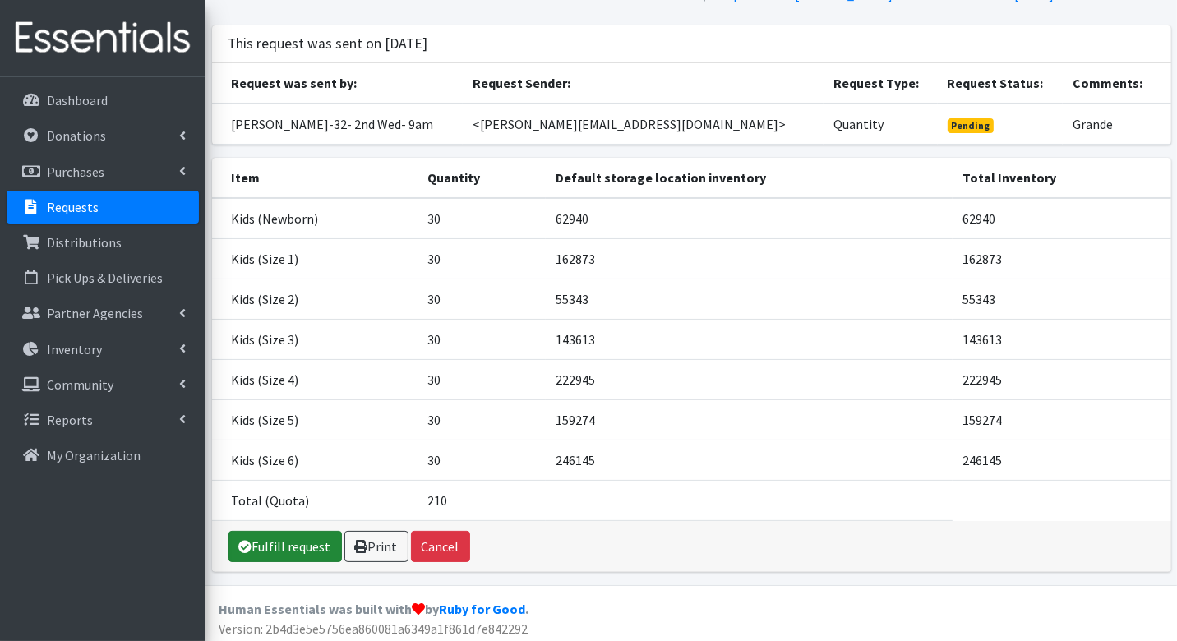
click at [274, 538] on link "Fulfill request" at bounding box center [284, 546] width 113 height 31
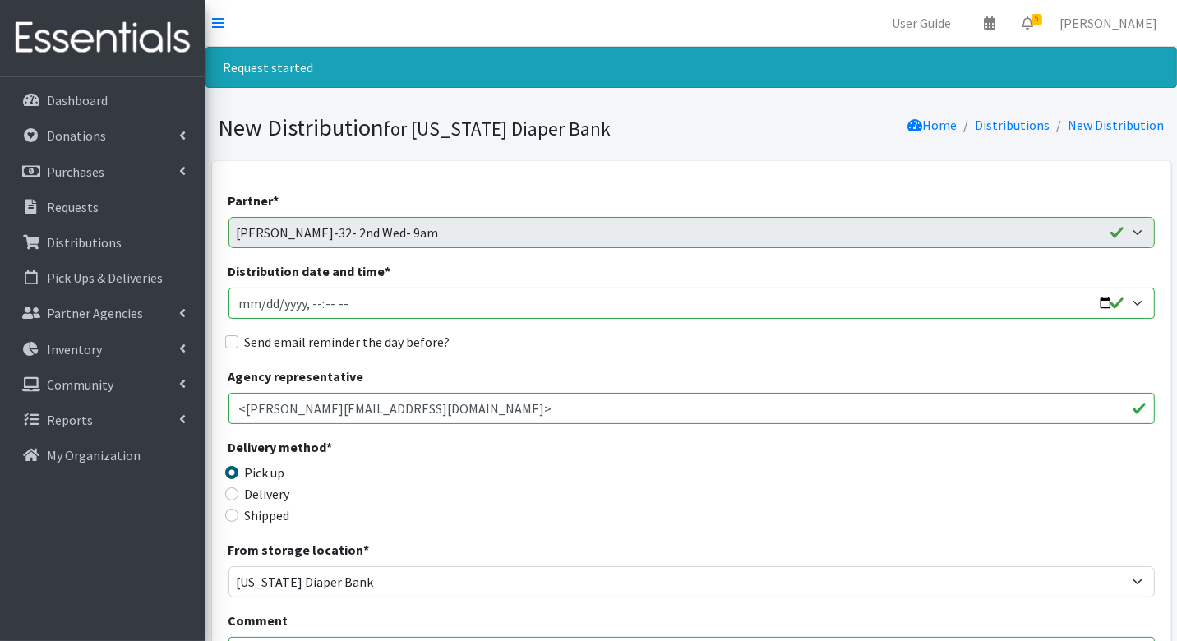
click at [267, 303] on input "Distribution date and time *" at bounding box center [691, 303] width 926 height 31
click at [316, 307] on input "Distribution date and time *" at bounding box center [691, 303] width 926 height 31
type input "[DATE]T09:30"
click at [232, 340] on input "Send email reminder the day before?" at bounding box center [231, 341] width 13 height 13
checkbox input "true"
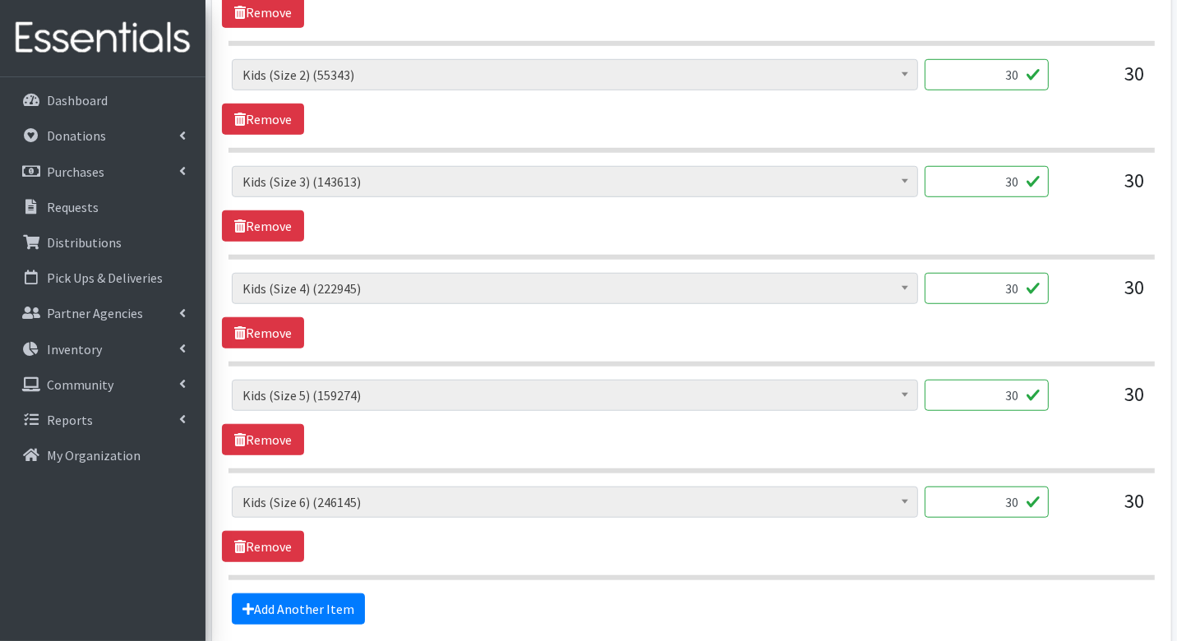
scroll to position [1091, 0]
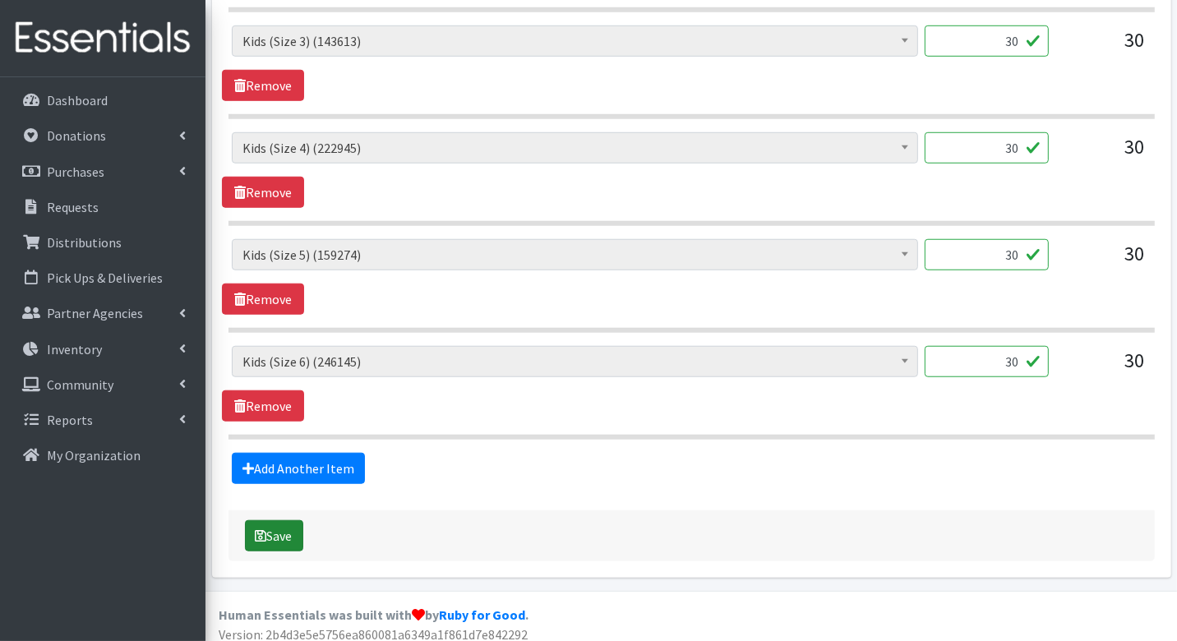
click at [284, 530] on button "Save" at bounding box center [274, 535] width 58 height 31
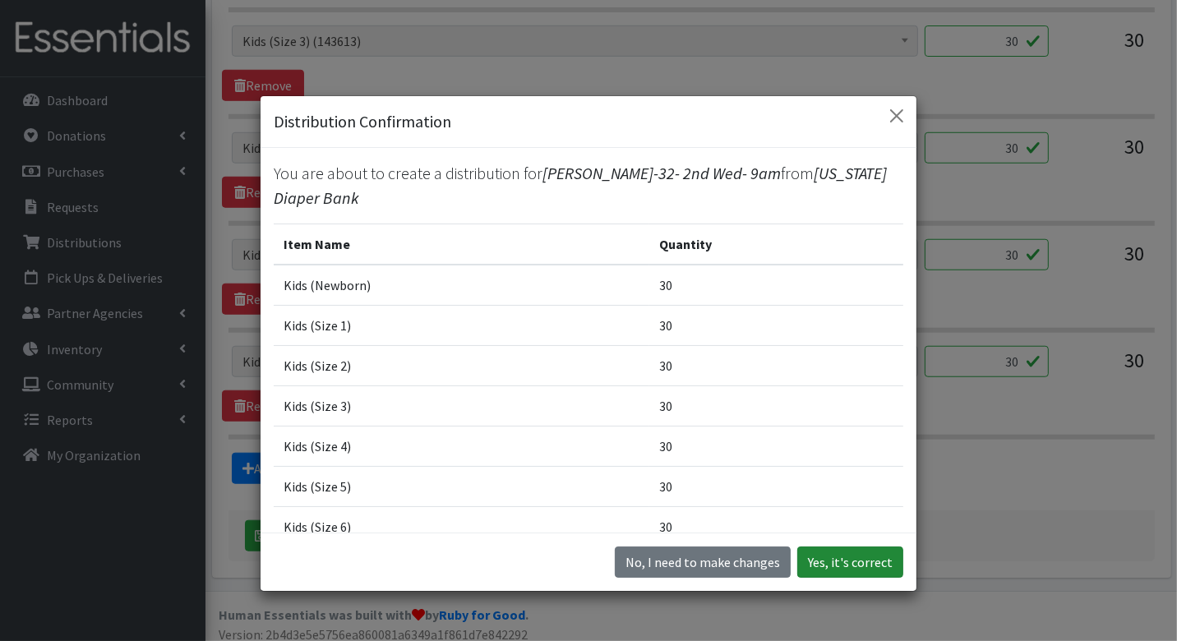
click at [821, 563] on button "Yes, it's correct" at bounding box center [850, 561] width 106 height 31
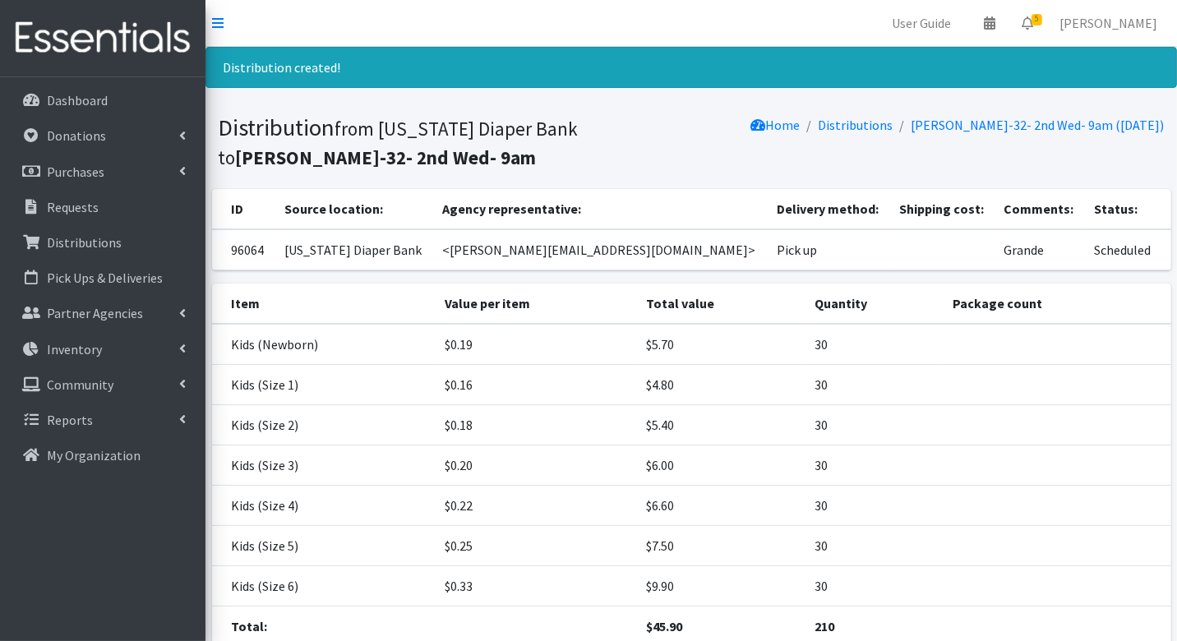
scroll to position [126, 0]
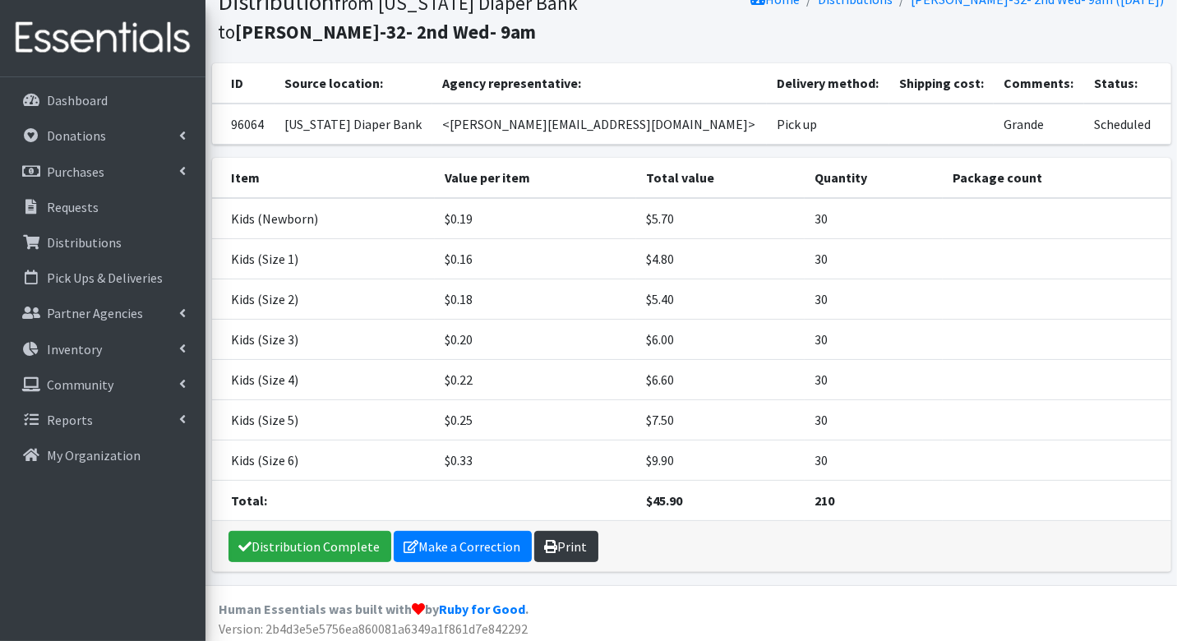
click at [554, 536] on link "Print" at bounding box center [566, 546] width 64 height 31
click at [73, 202] on p "Requests" at bounding box center [73, 207] width 52 height 16
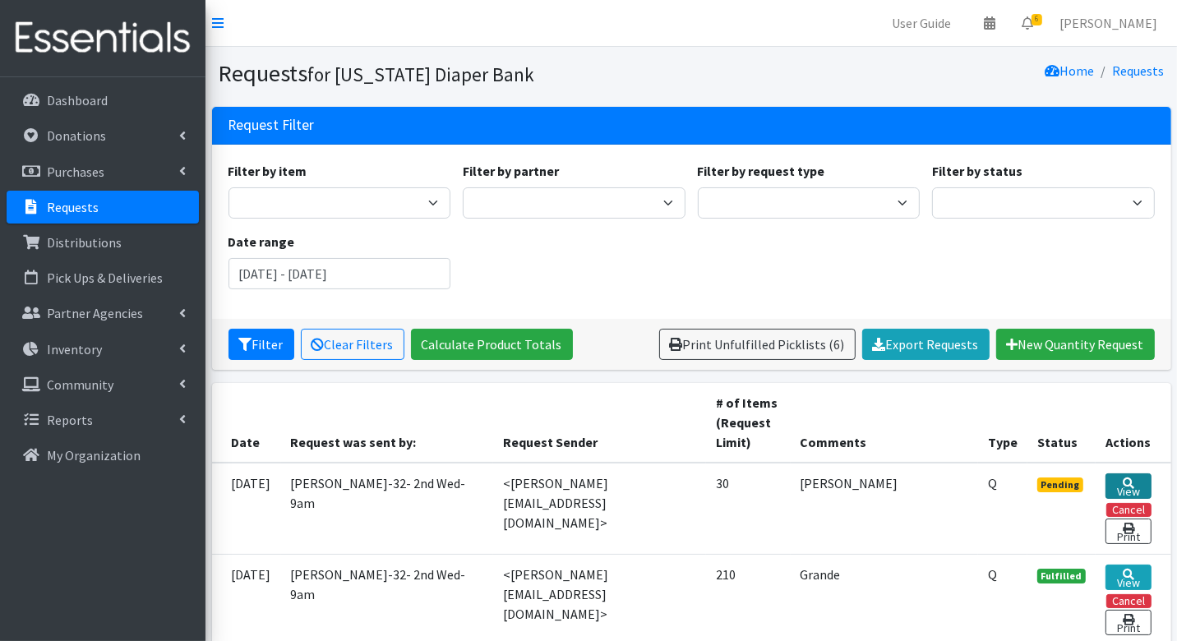
click at [1134, 483] on link "View" at bounding box center [1127, 485] width 45 height 25
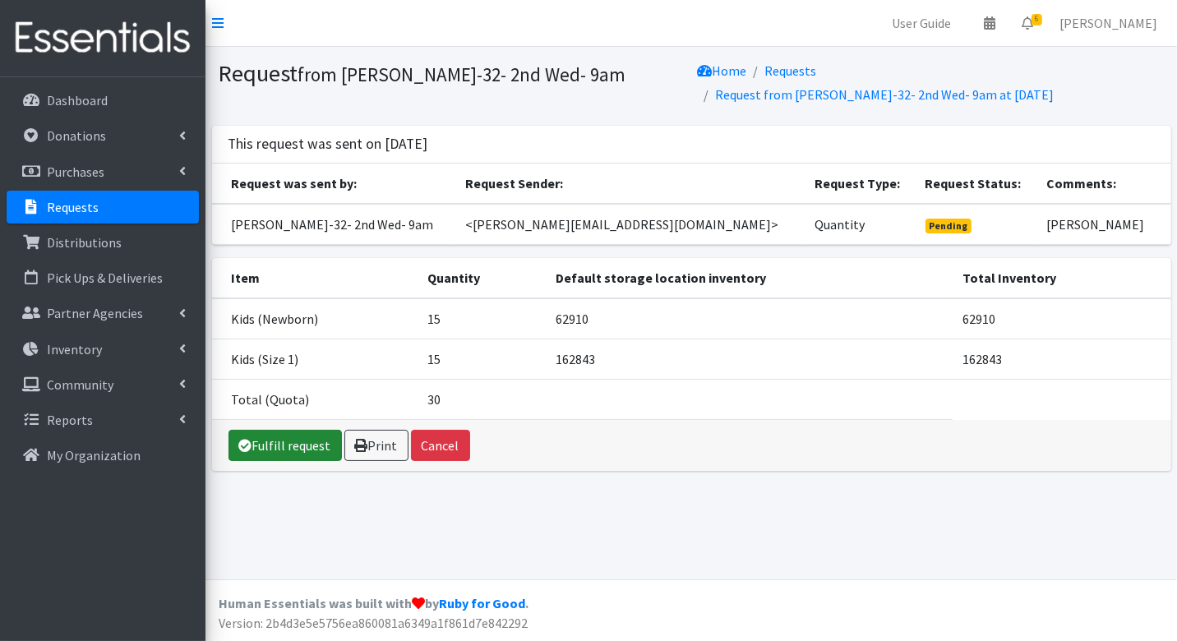
click at [278, 446] on link "Fulfill request" at bounding box center [284, 445] width 113 height 31
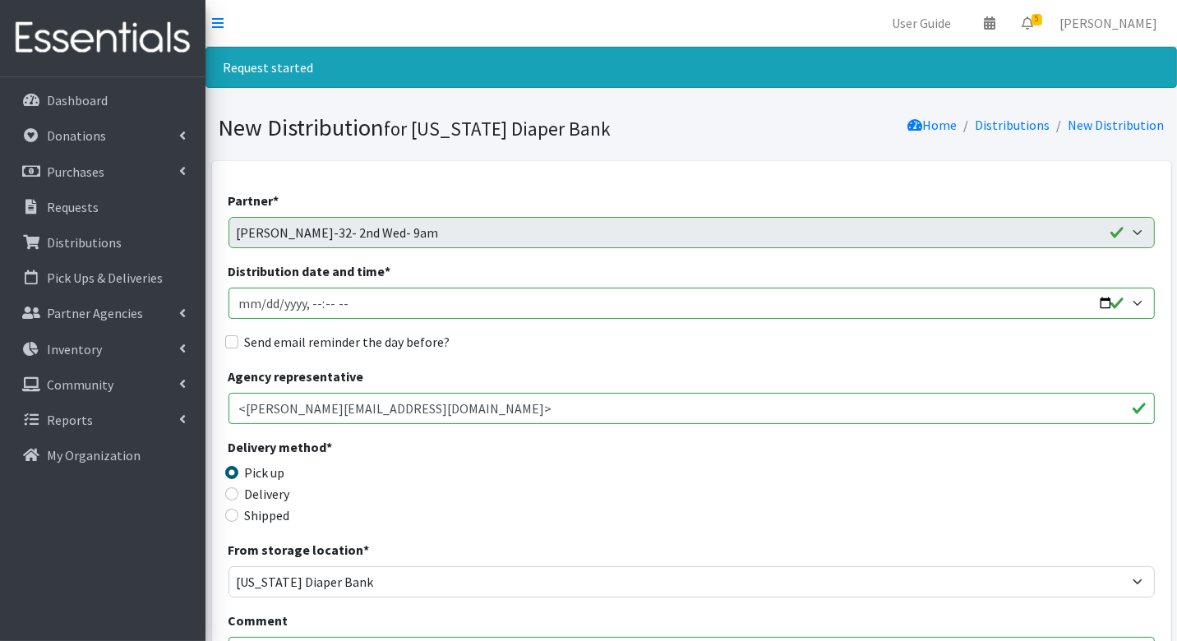
click at [263, 304] on input "Distribution date and time *" at bounding box center [691, 303] width 926 height 31
click at [316, 300] on input "Distribution date and time *" at bounding box center [691, 303] width 926 height 31
type input "[DATE]T09:30"
click at [228, 346] on input "Send email reminder the day before?" at bounding box center [231, 341] width 13 height 13
checkbox input "true"
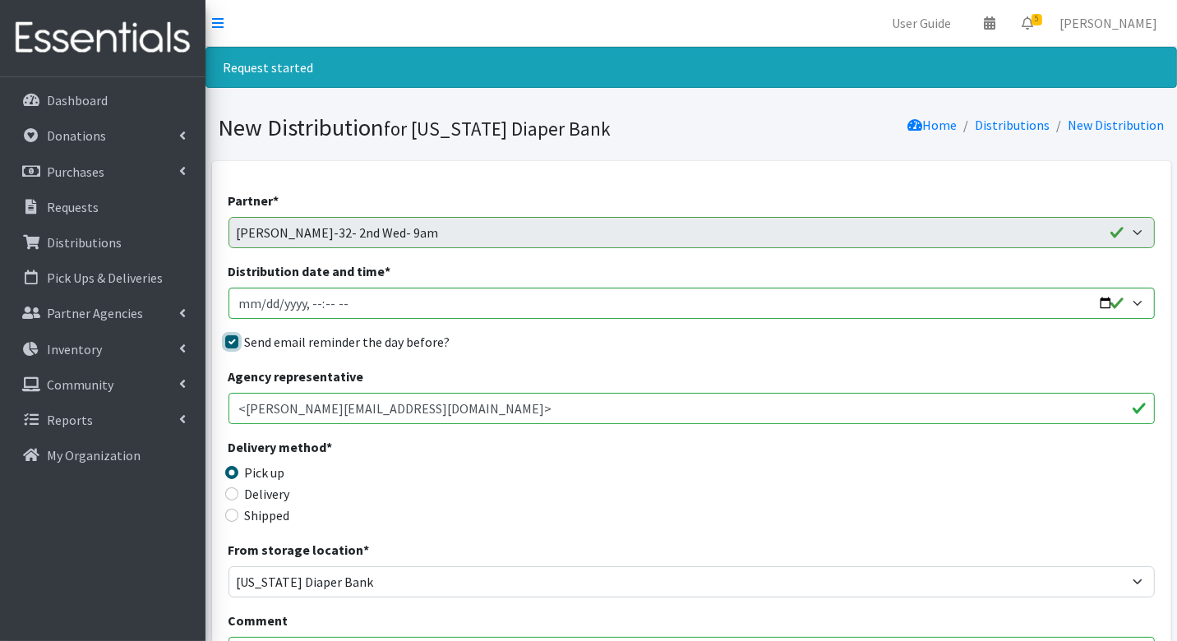
scroll to position [563, 0]
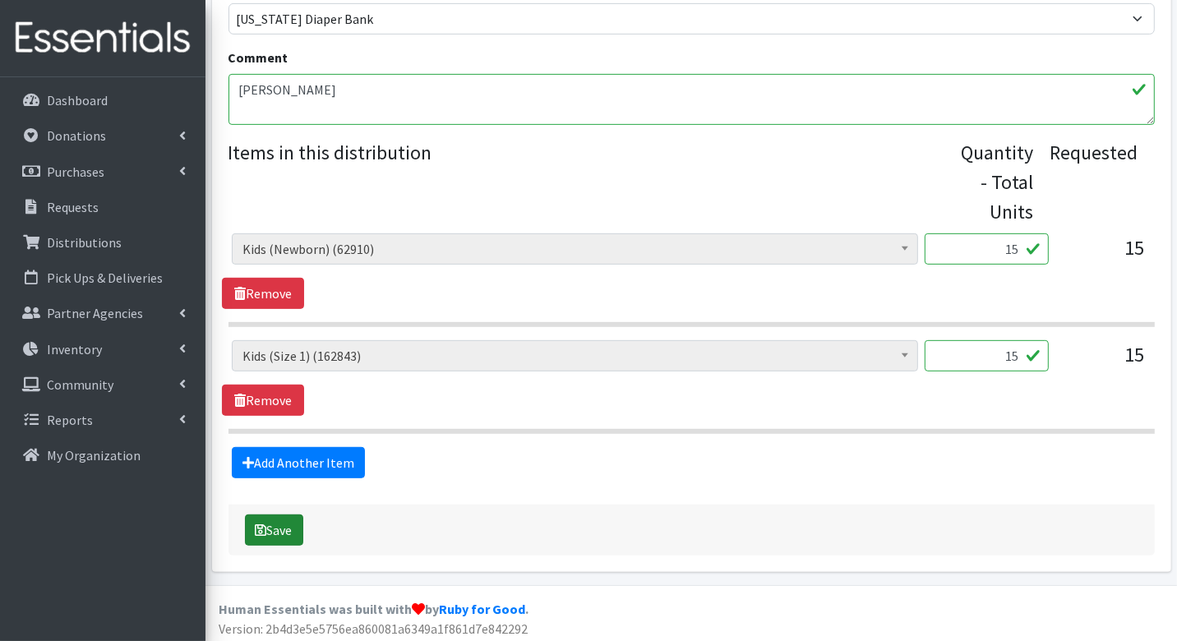
click at [253, 532] on button "Save" at bounding box center [274, 529] width 58 height 31
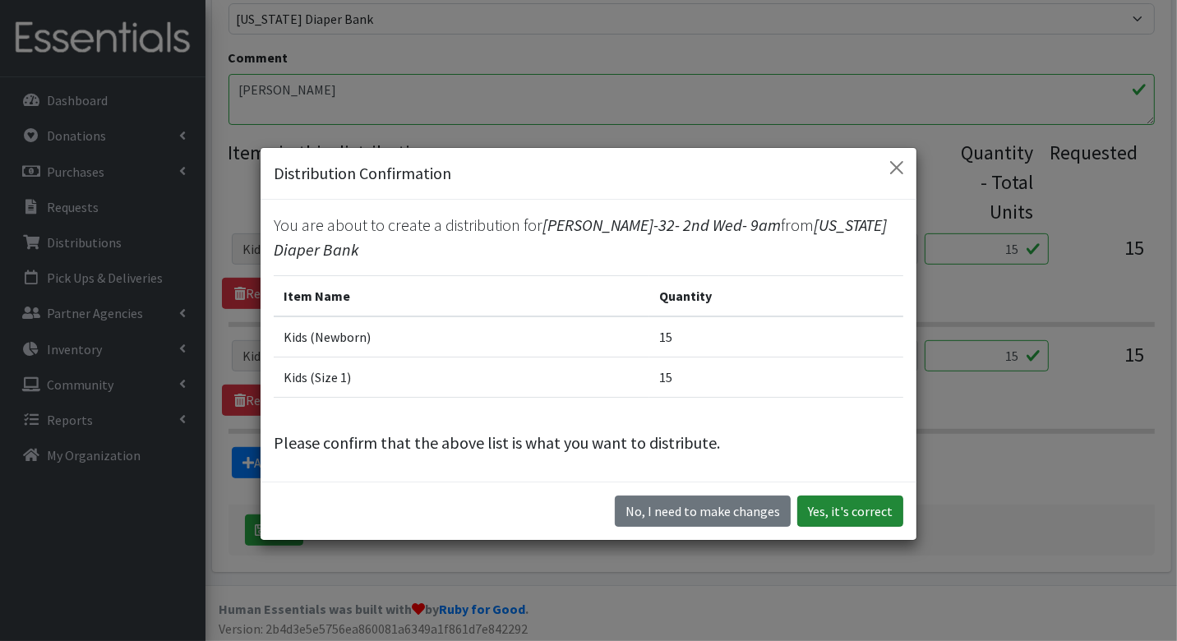
click at [830, 495] on button "Yes, it's correct" at bounding box center [850, 510] width 106 height 31
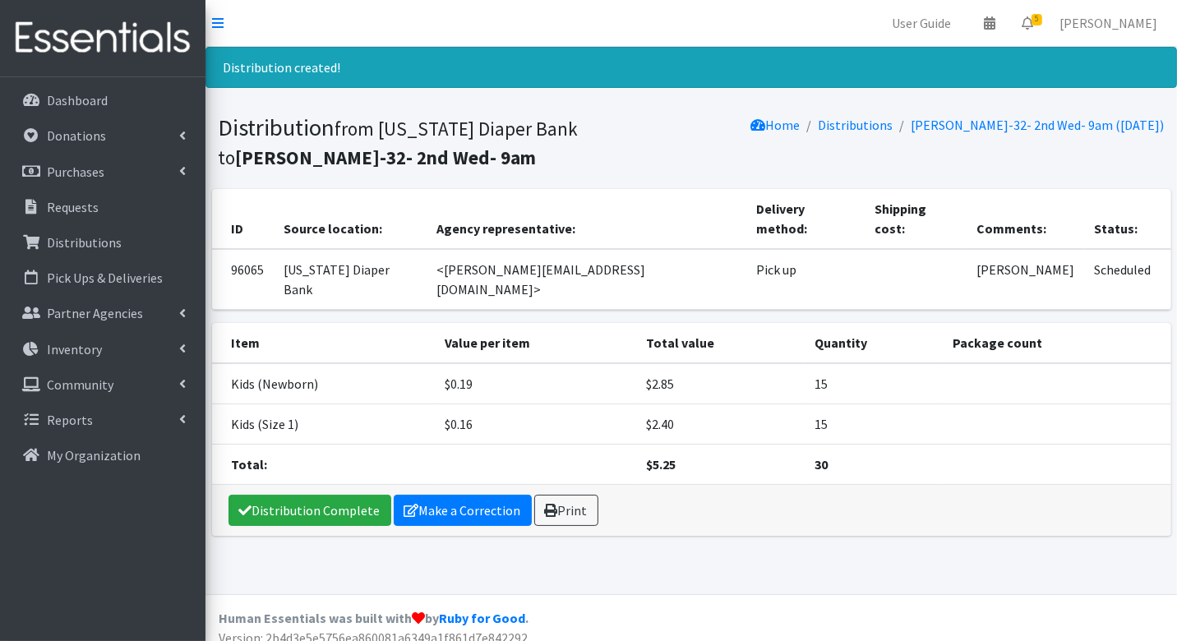
click at [510, 529] on div "Distribution created! Distribution from Indiana Diaper Bank to Eskenazi-32- 2nd…" at bounding box center [690, 320] width 971 height 547
click at [565, 495] on link "Print" at bounding box center [566, 510] width 64 height 31
click at [80, 196] on link "Requests" at bounding box center [103, 207] width 192 height 33
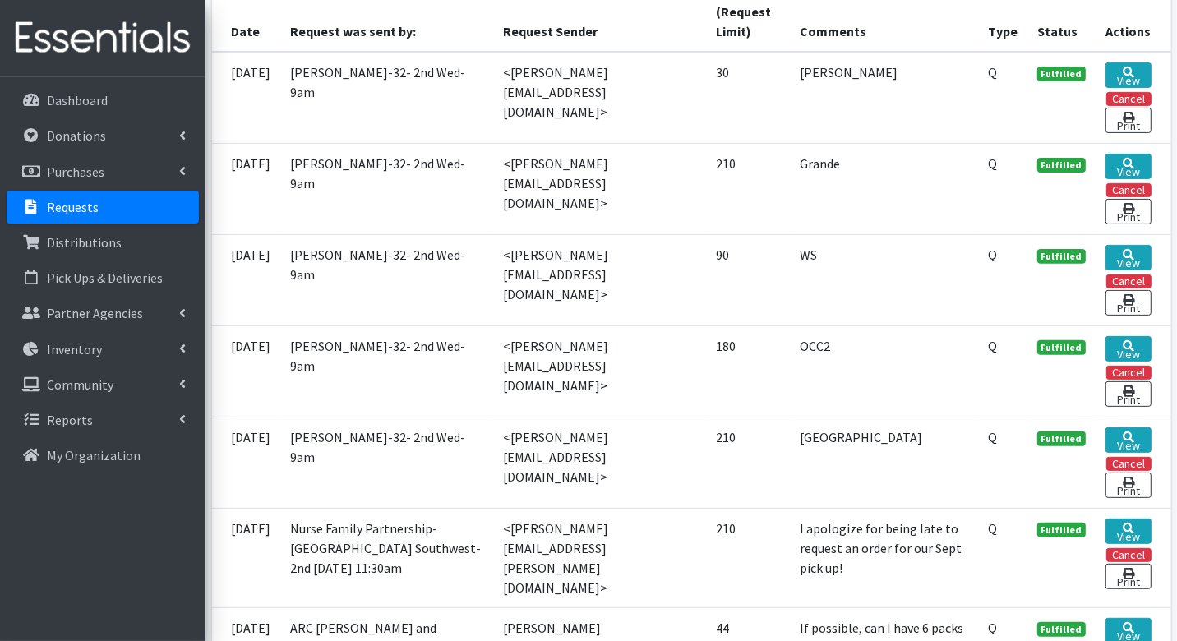
scroll to position [412, 0]
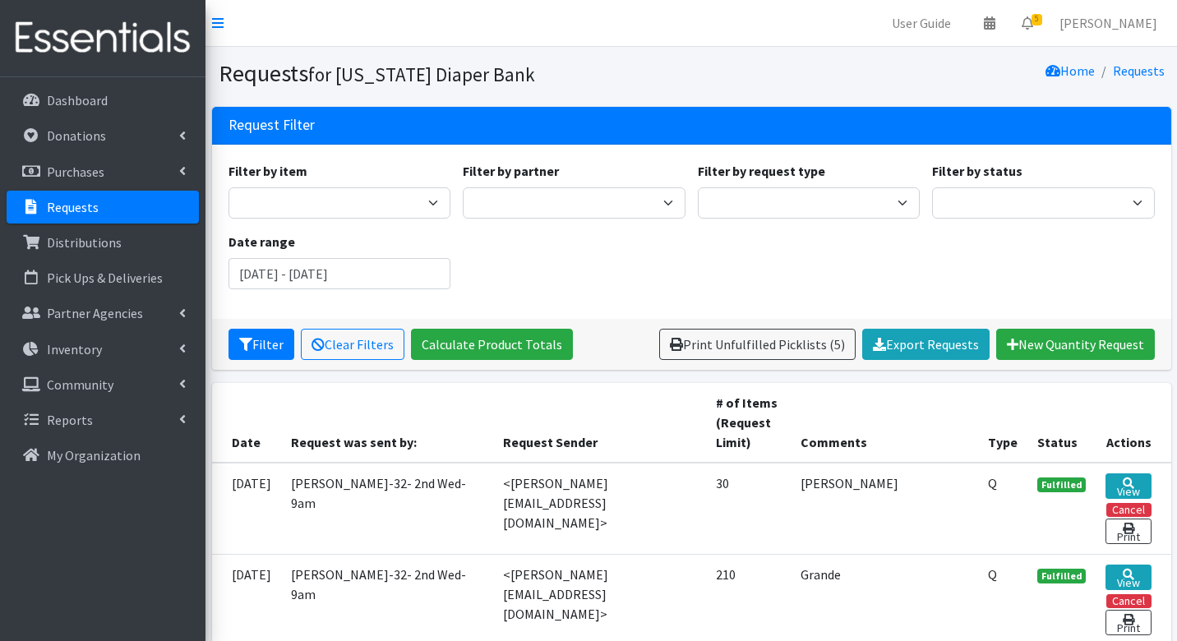
scroll to position [362, 0]
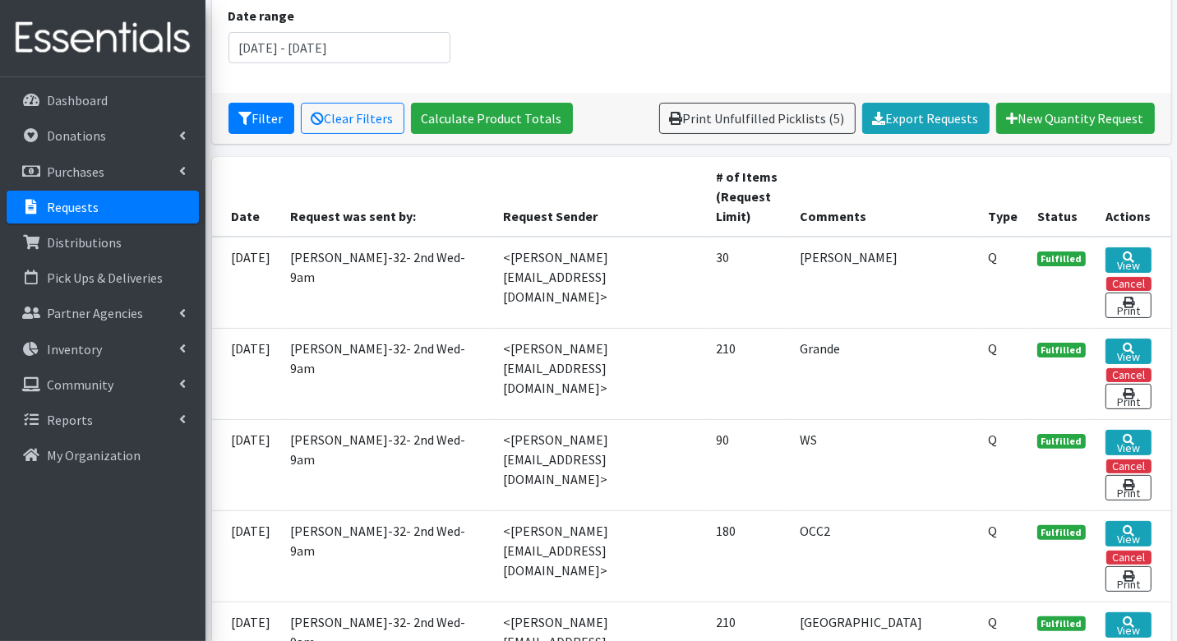
scroll to position [214, 0]
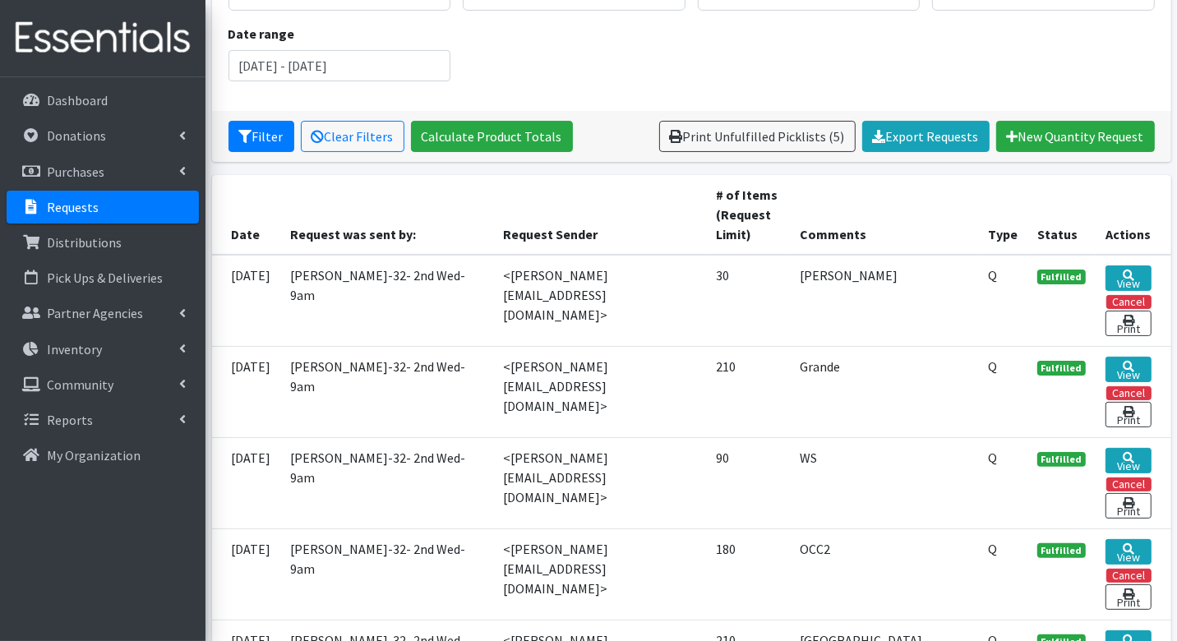
scroll to position [214, 0]
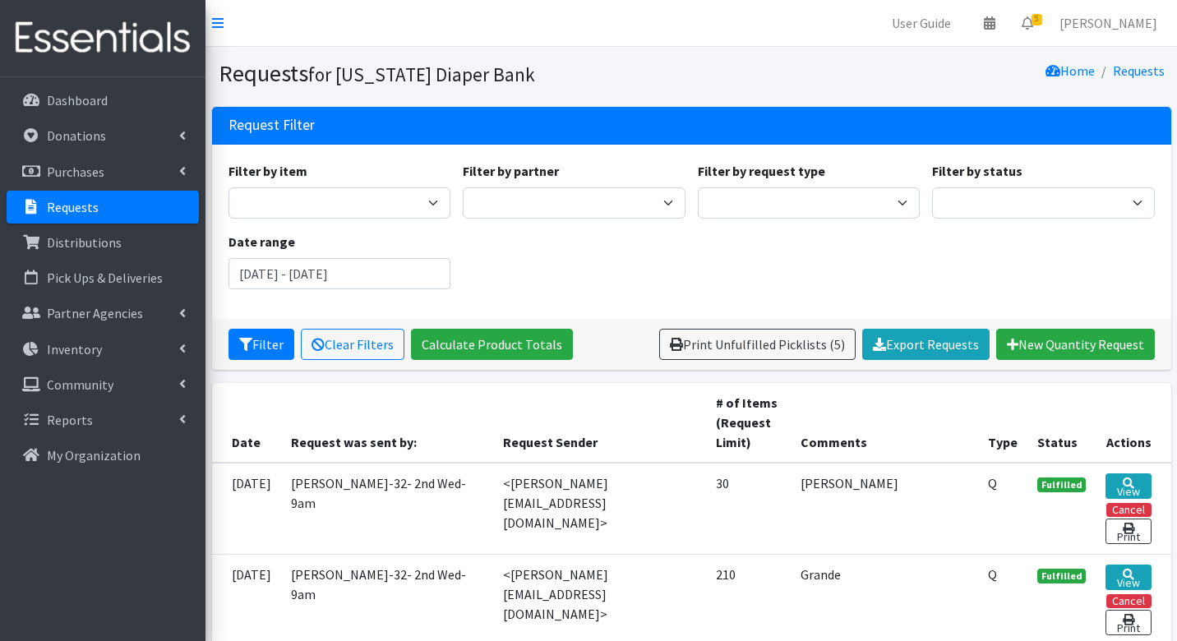
scroll to position [214, 0]
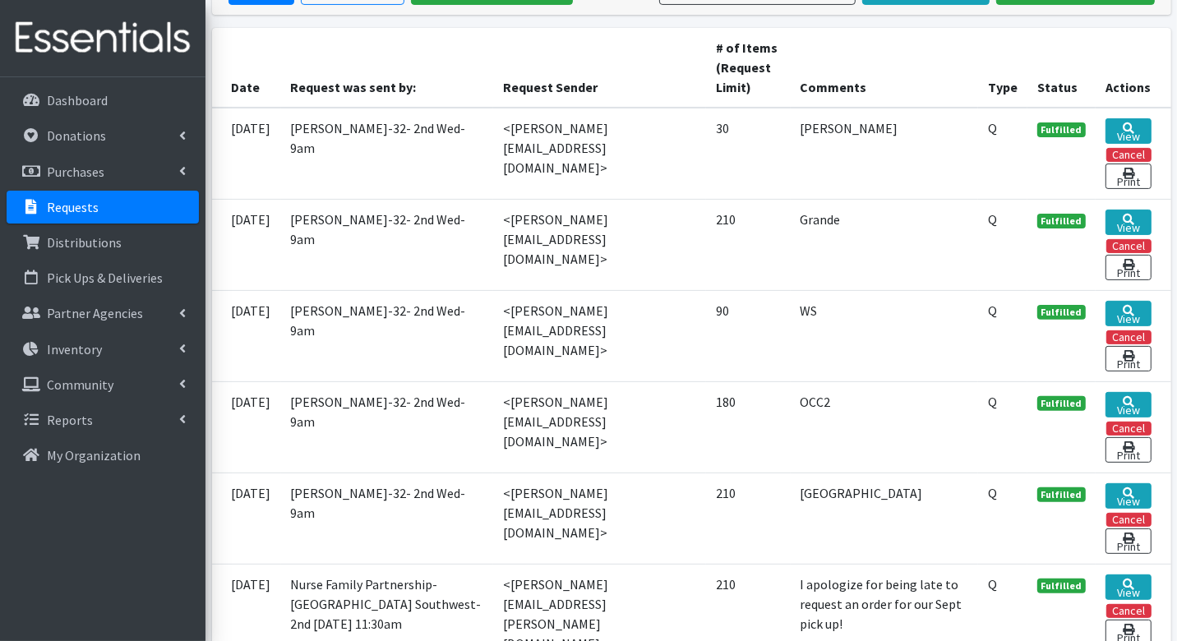
scroll to position [353, 0]
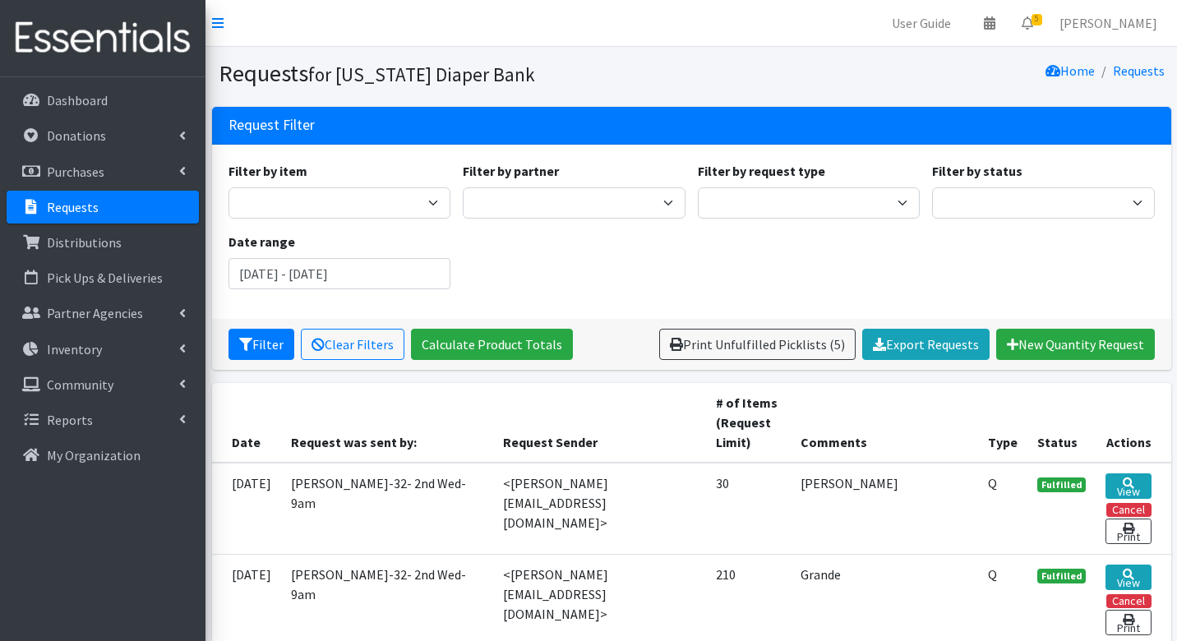
scroll to position [353, 0]
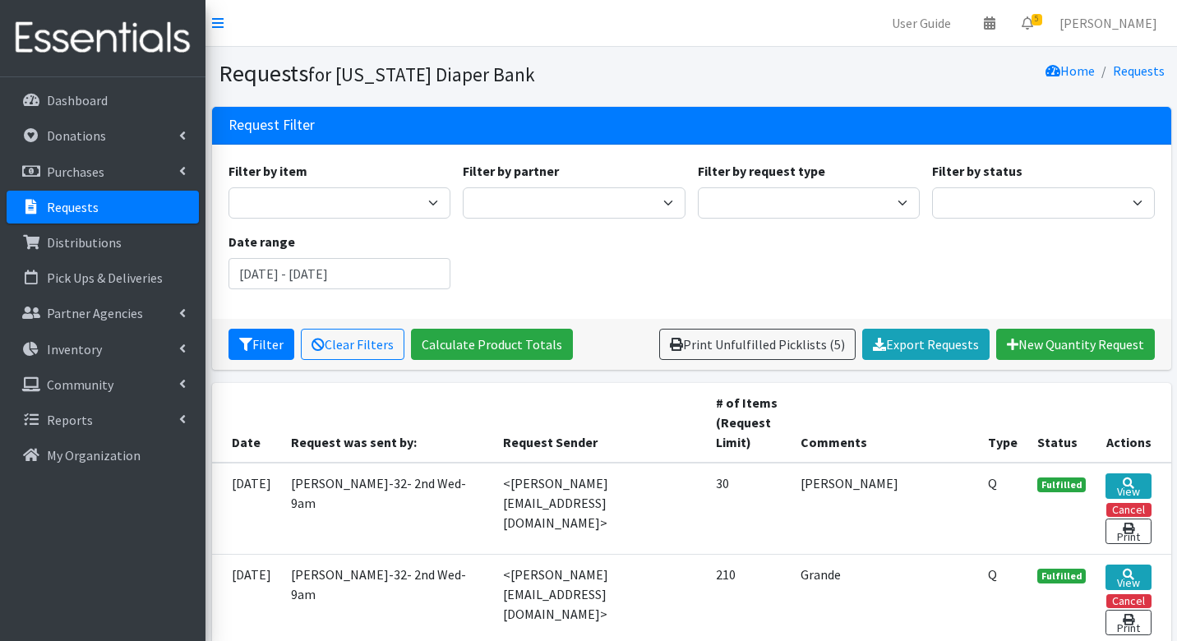
scroll to position [353, 0]
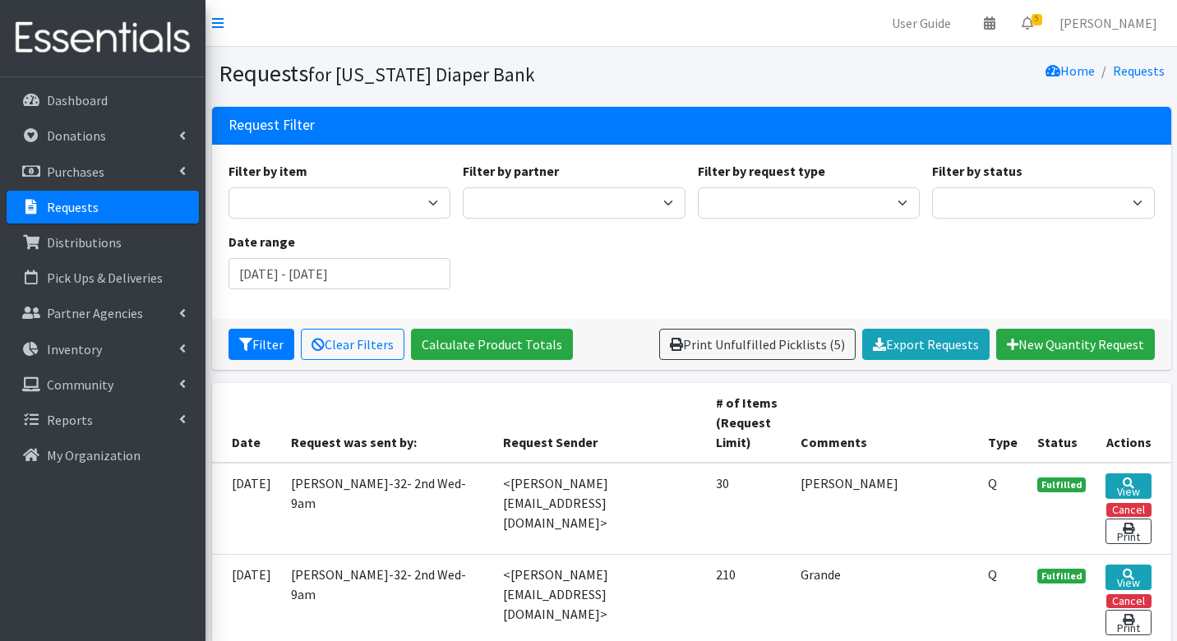
scroll to position [353, 0]
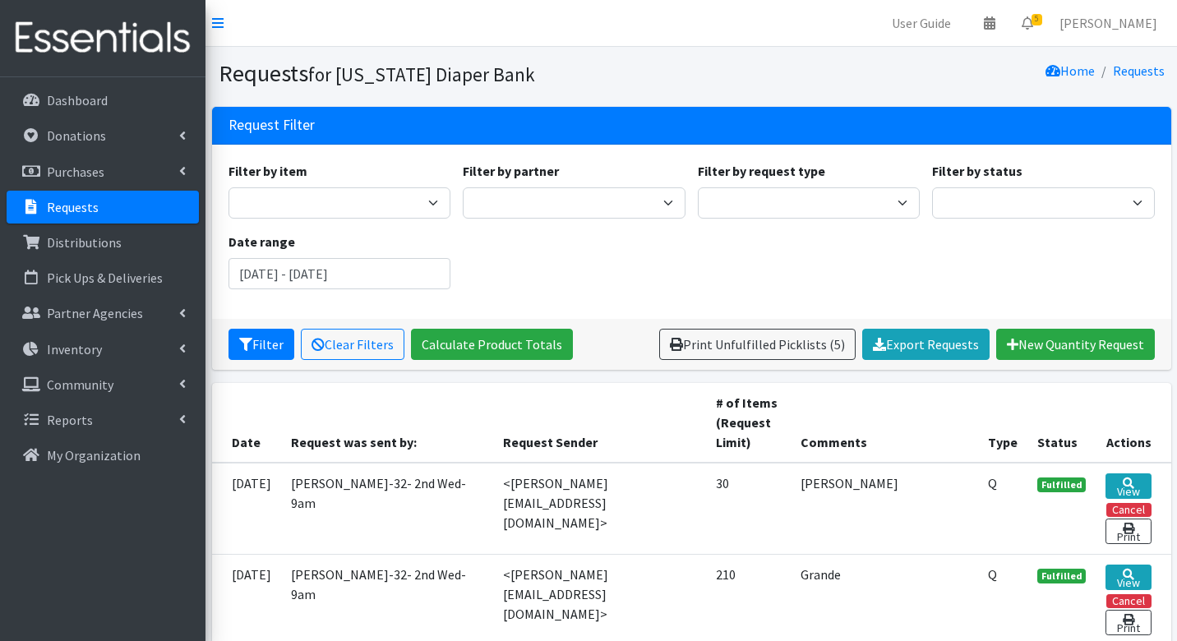
scroll to position [353, 0]
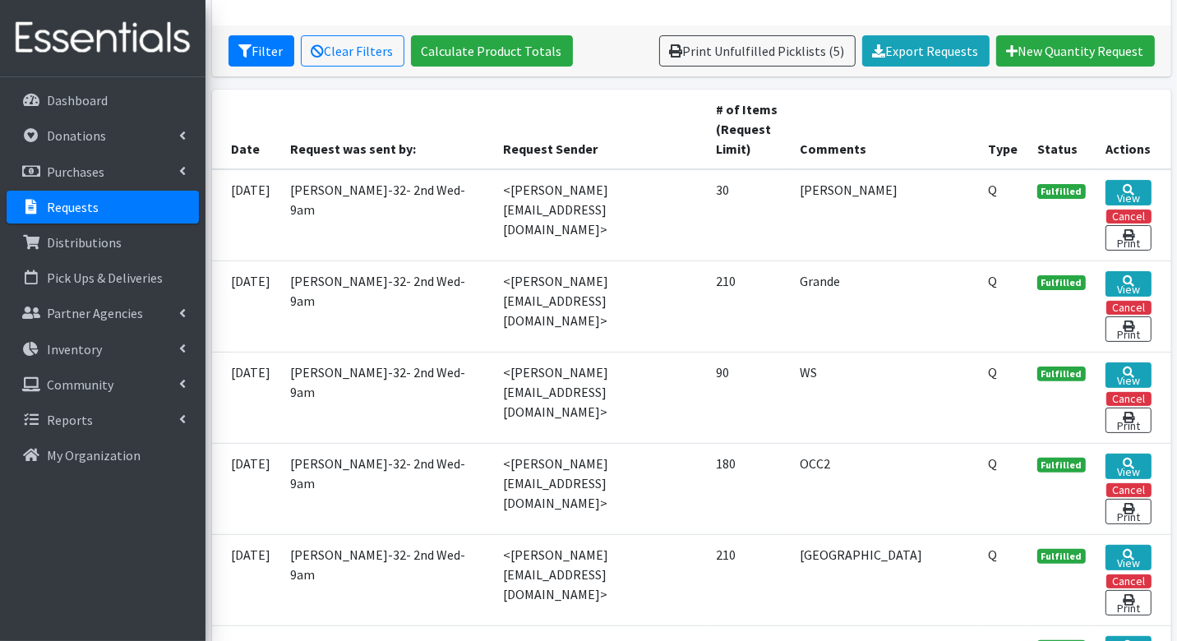
scroll to position [299, 0]
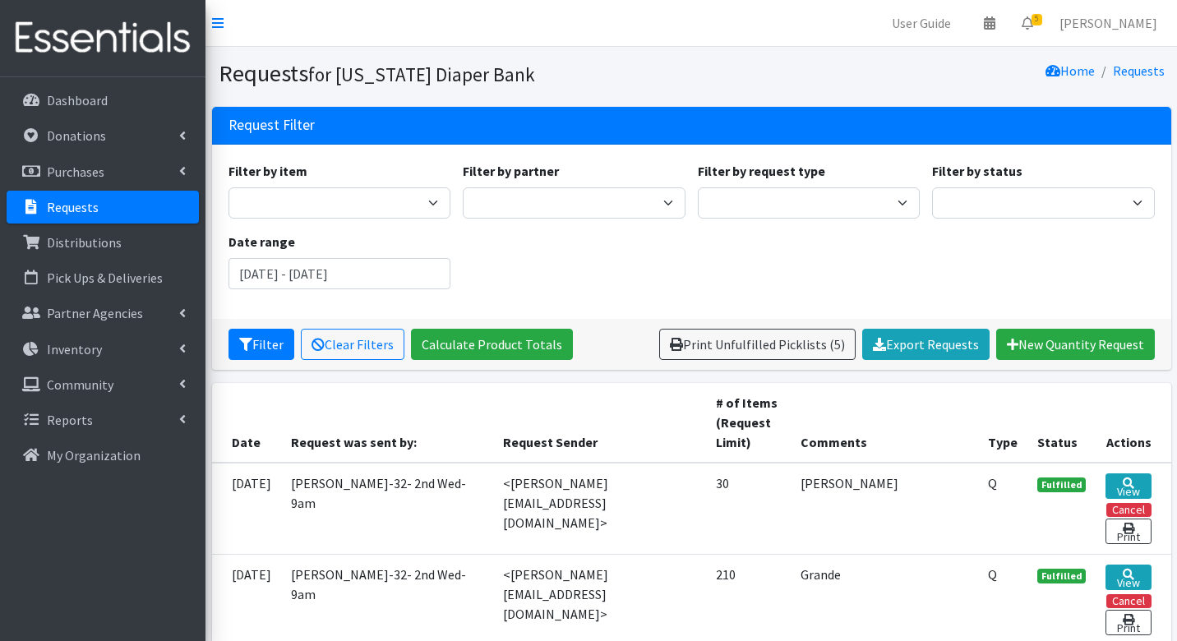
scroll to position [299, 0]
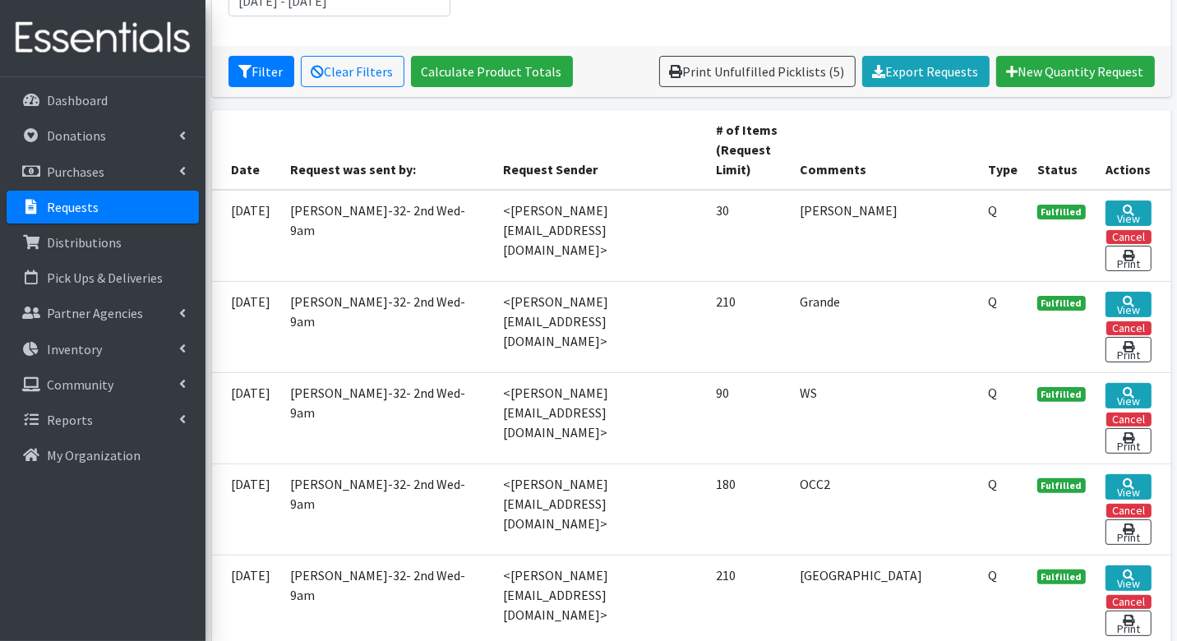
scroll to position [330, 0]
